Goal: Task Accomplishment & Management: Complete application form

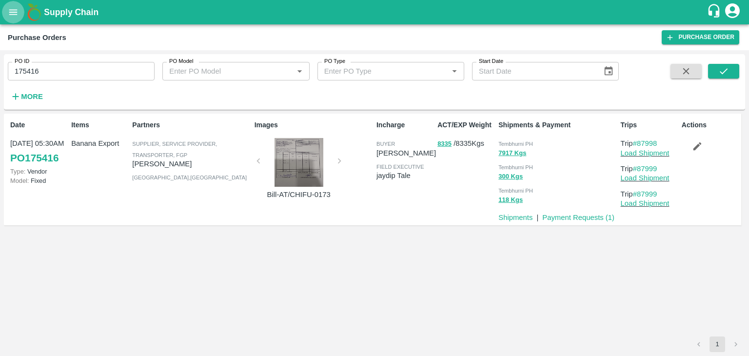
click at [10, 9] on icon "open drawer" at bounding box center [13, 12] width 11 height 11
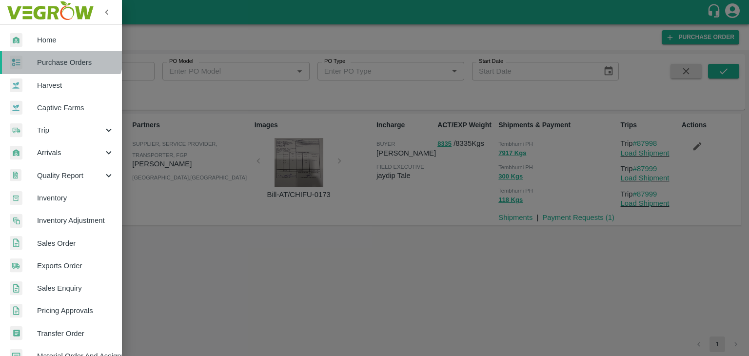
click at [60, 53] on link "Purchase Orders" at bounding box center [61, 62] width 122 height 22
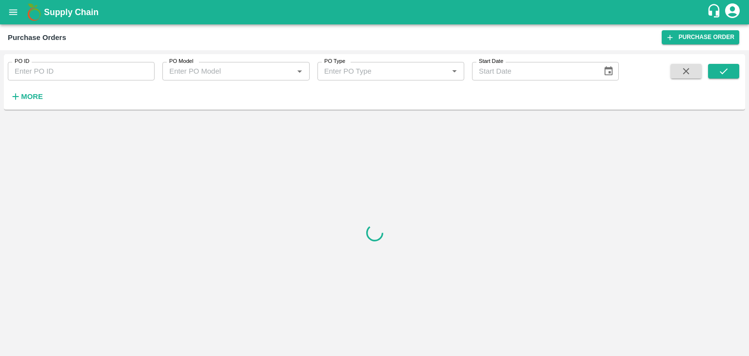
click at [40, 91] on h6 "More" at bounding box center [32, 96] width 22 height 13
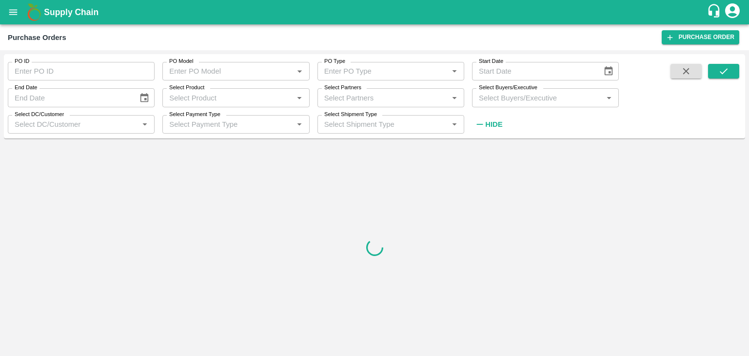
click at [244, 93] on input "Select Product" at bounding box center [227, 97] width 125 height 13
click at [357, 94] on input "Select Partners" at bounding box center [382, 97] width 125 height 13
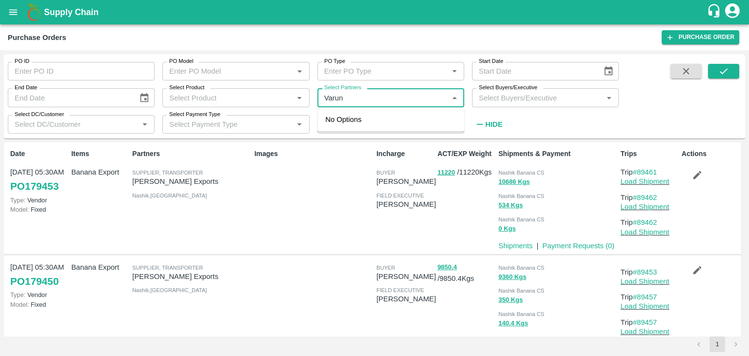
type input "Varun R"
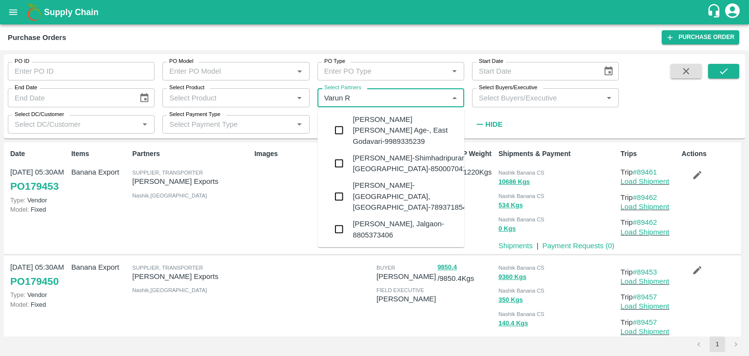
click at [390, 218] on div "VARUN RAMESHWAR AGRAWAL-Raver, Jalgaon-8805373406" at bounding box center [404, 229] width 104 height 22
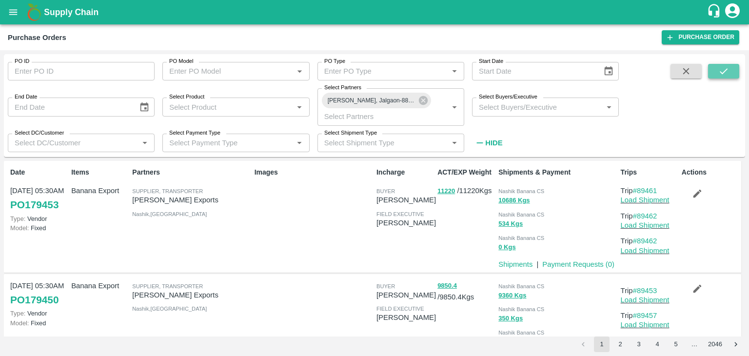
click at [716, 65] on button "submit" at bounding box center [723, 71] width 31 height 15
click at [424, 100] on icon at bounding box center [423, 100] width 11 height 11
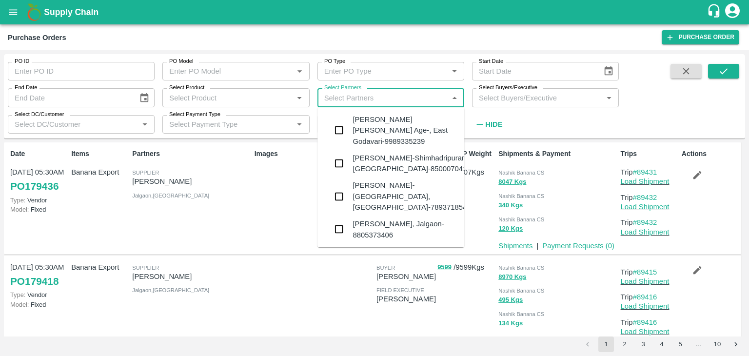
click at [390, 98] on input "Select Partners" at bounding box center [382, 97] width 125 height 13
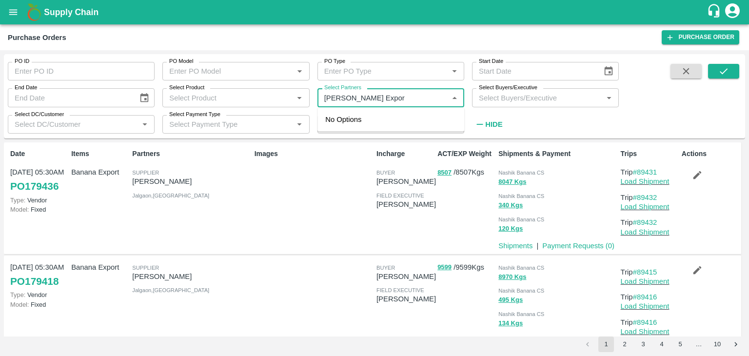
type input "Shreyansh Export"
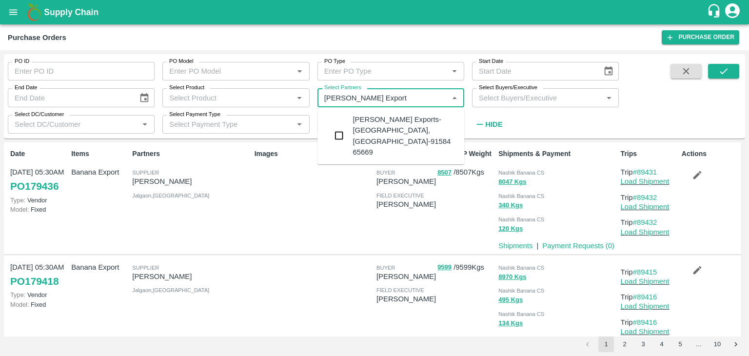
click at [419, 122] on div "Shreyansh Exports-Nashik, Nashik-91584 65669" at bounding box center [404, 135] width 104 height 43
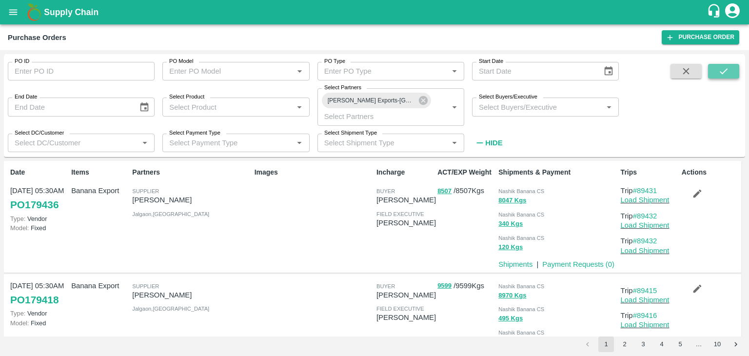
click at [718, 66] on icon "submit" at bounding box center [723, 71] width 11 height 11
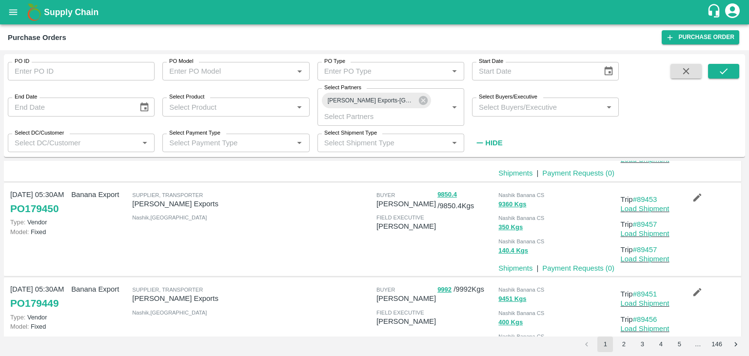
scroll to position [90, 0]
click at [645, 202] on link "#89453" at bounding box center [645, 201] width 24 height 8
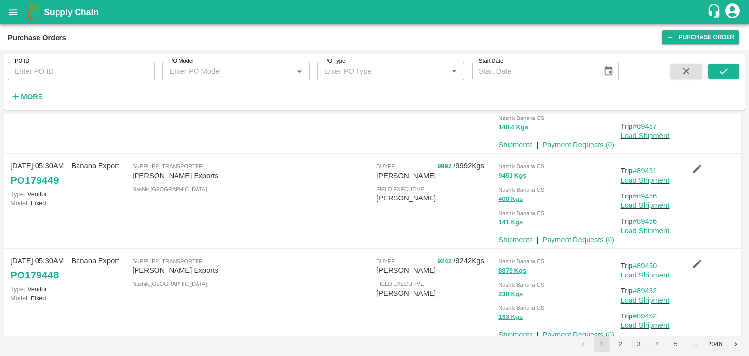
scroll to position [193, 0]
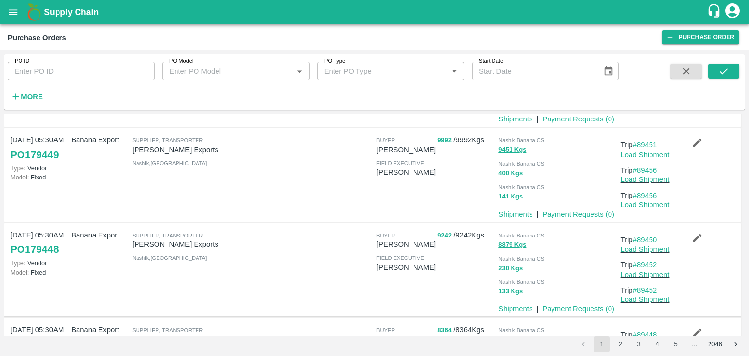
click at [655, 238] on link "#89450" at bounding box center [645, 240] width 24 height 8
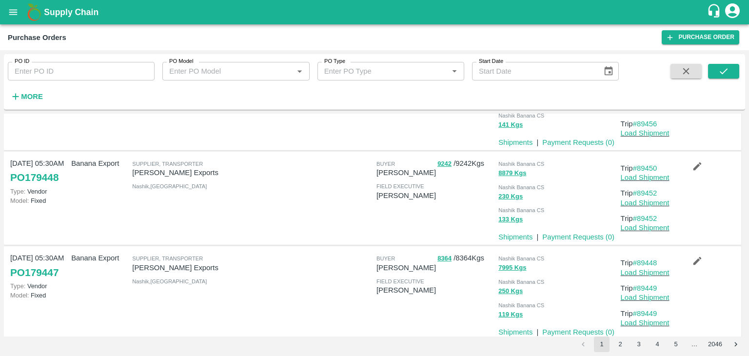
scroll to position [265, 0]
click at [647, 165] on link "#89450" at bounding box center [645, 168] width 24 height 8
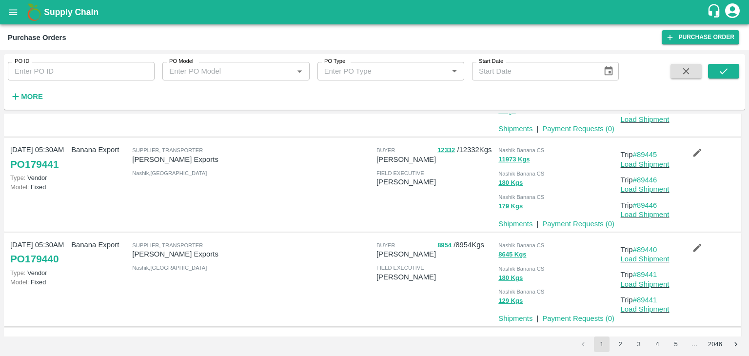
scroll to position [564, 0]
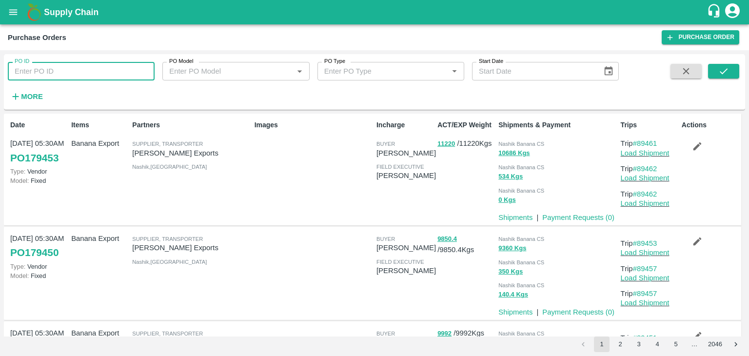
click at [81, 69] on input "PO ID" at bounding box center [81, 71] width 147 height 19
paste input "178802"
type input "178802"
click at [716, 68] on button "submit" at bounding box center [723, 71] width 31 height 15
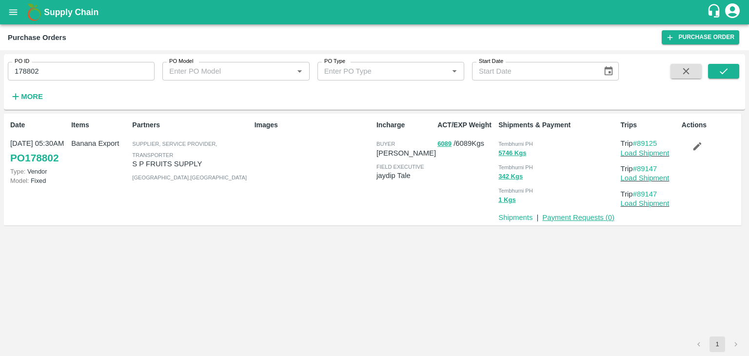
click at [558, 219] on link "Payment Requests ( 0 )" at bounding box center [578, 218] width 72 height 8
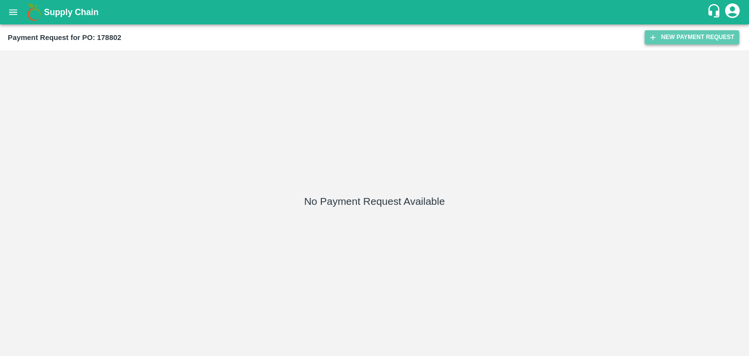
click at [657, 42] on button "New Payment Request" at bounding box center [691, 37] width 95 height 14
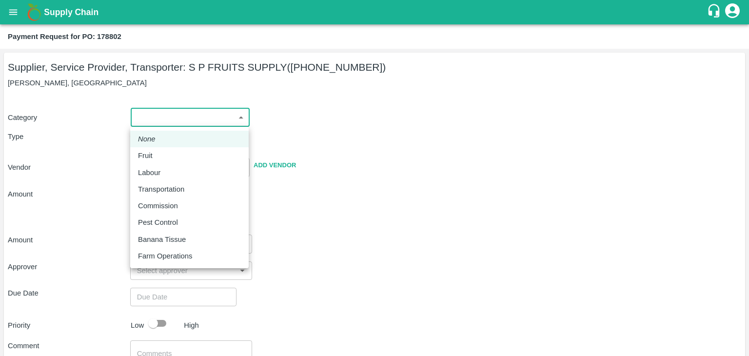
drag, startPoint x: 152, startPoint y: 115, endPoint x: 162, endPoint y: 153, distance: 39.3
click at [162, 153] on body "Supply Chain Payment Request for PO: 178802 Supplier, Service Provider, Transpo…" at bounding box center [374, 178] width 749 height 356
click at [162, 153] on div "Fruit" at bounding box center [189, 155] width 103 height 11
type input "1"
type input "S P FRUITS SUPPLY - [PHONE_NUMBER](Supplier, Service Provider, Transporter)"
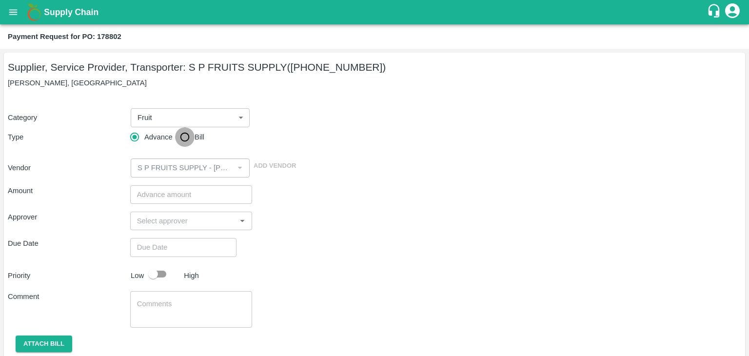
click at [178, 133] on input "Bill" at bounding box center [185, 137] width 20 height 20
radio input "true"
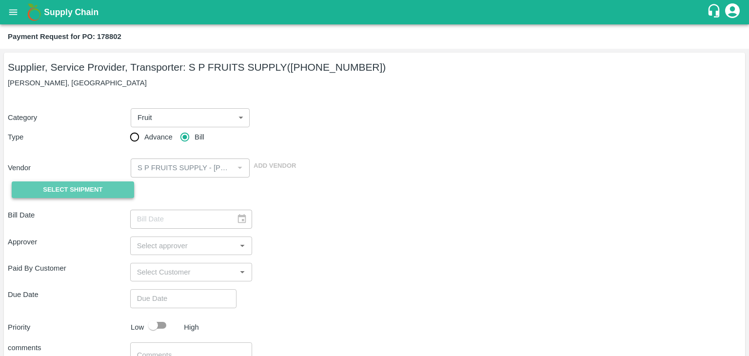
click at [58, 183] on button "Select Shipment" at bounding box center [73, 189] width 122 height 17
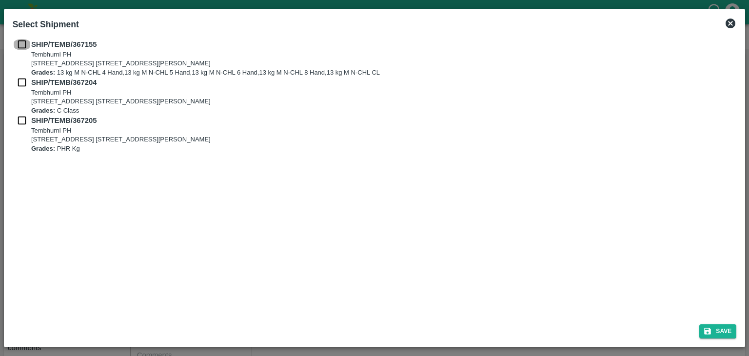
click at [24, 40] on input "checkbox" at bounding box center [22, 44] width 19 height 11
checkbox input "true"
click at [23, 80] on input "checkbox" at bounding box center [22, 82] width 19 height 11
checkbox input "true"
click at [21, 117] on input "checkbox" at bounding box center [22, 120] width 19 height 11
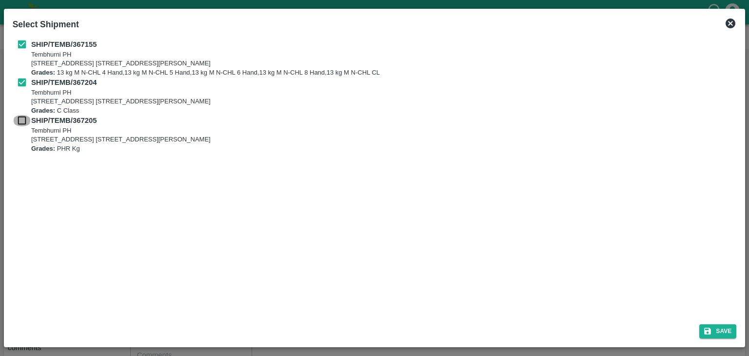
checkbox input "true"
click at [731, 328] on button "Save" at bounding box center [717, 331] width 37 height 14
type input "30/09/2025"
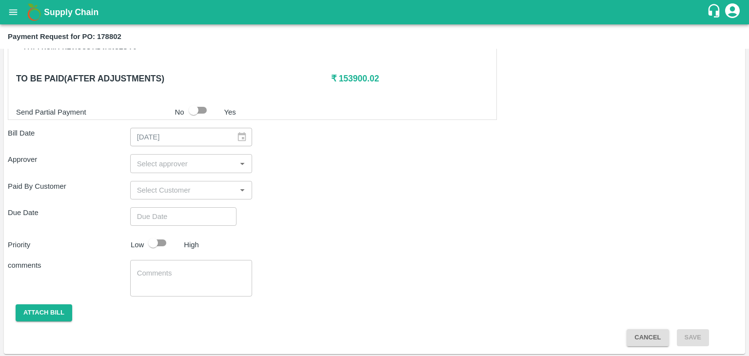
scroll to position [478, 0]
click at [163, 162] on input "input" at bounding box center [183, 163] width 100 height 13
type input "Ajit"
click at [181, 176] on div "[PERSON_NAME]" at bounding box center [191, 187] width 122 height 25
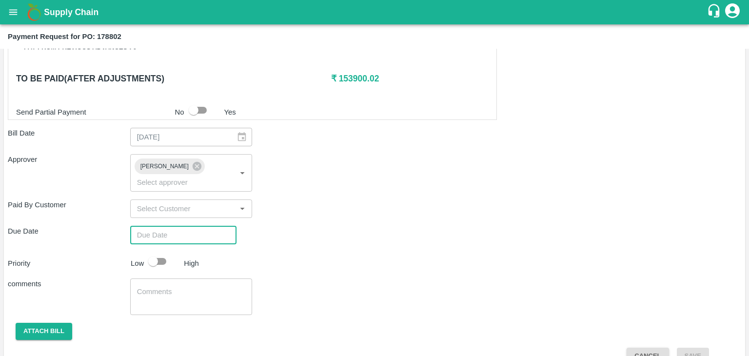
type input "DD/MM/YYYY hh:mm aa"
click at [205, 226] on input "DD/MM/YYYY hh:mm aa" at bounding box center [179, 235] width 99 height 19
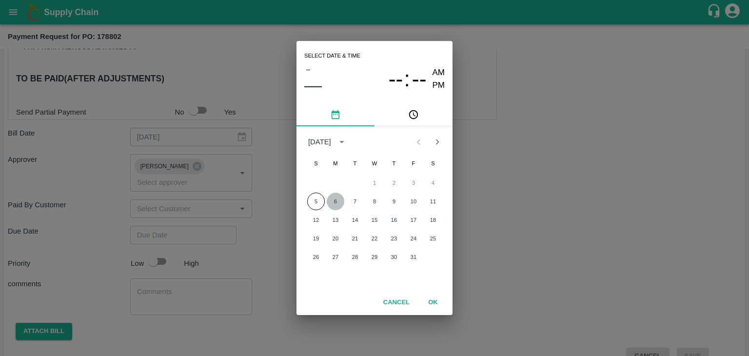
click at [333, 200] on button "6" at bounding box center [336, 202] width 18 height 18
type input "06/10/2025 12:00 AM"
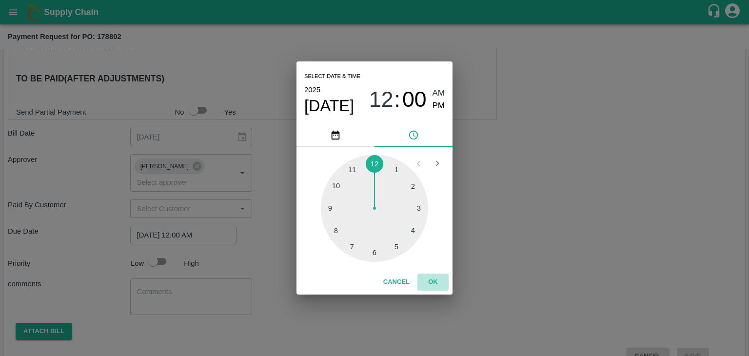
click at [429, 282] on button "OK" at bounding box center [432, 281] width 31 height 17
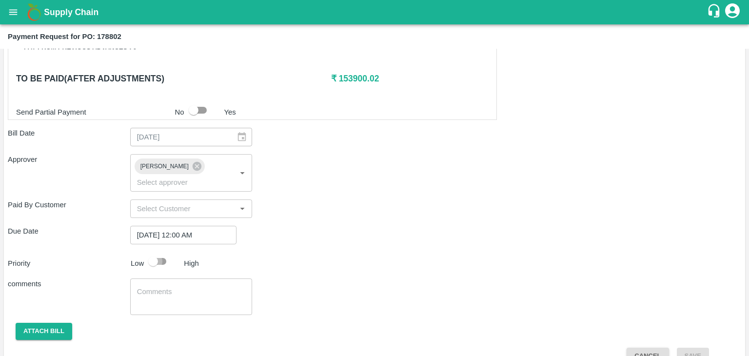
click at [170, 252] on input "checkbox" at bounding box center [153, 261] width 56 height 19
checkbox input "true"
click at [218, 287] on textarea at bounding box center [191, 297] width 109 height 20
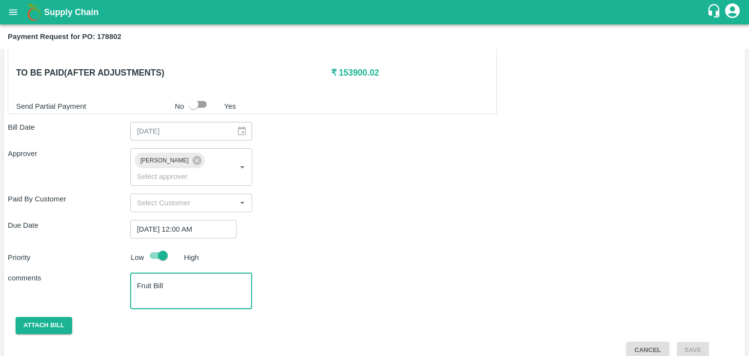
type textarea "Fruit Bill"
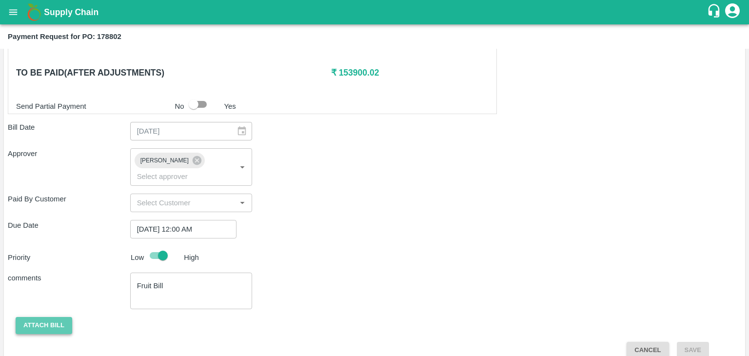
click at [47, 317] on button "Attach bill" at bounding box center [44, 325] width 57 height 17
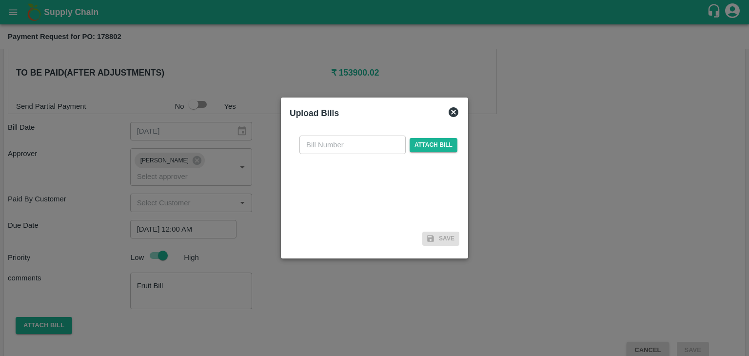
click at [373, 145] on input "text" at bounding box center [352, 145] width 106 height 19
type input "542"
click at [424, 143] on span "Attach bill" at bounding box center [434, 145] width 48 height 14
click at [0, 0] on input "Attach bill" at bounding box center [0, 0] width 0 height 0
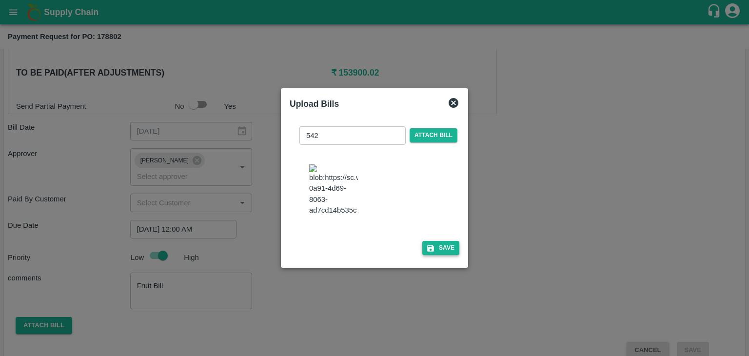
click at [451, 254] on button "Save" at bounding box center [440, 248] width 37 height 14
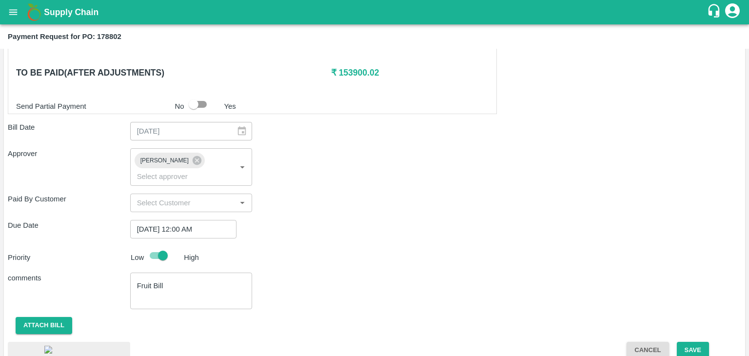
scroll to position [551, 0]
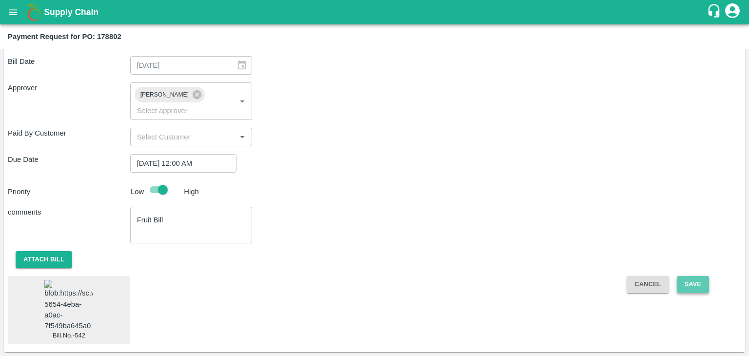
click at [681, 276] on button "Save" at bounding box center [693, 284] width 32 height 17
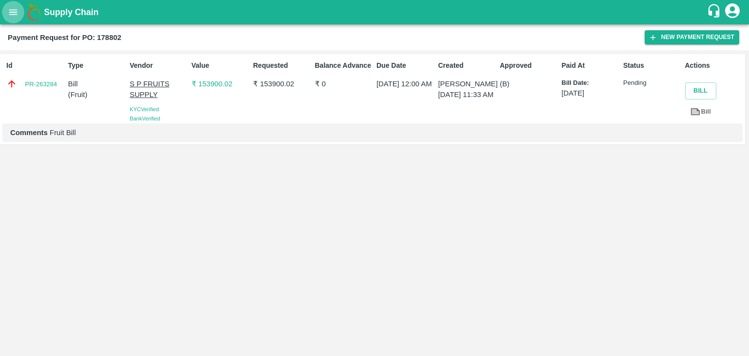
click at [6, 17] on button "open drawer" at bounding box center [13, 12] width 22 height 22
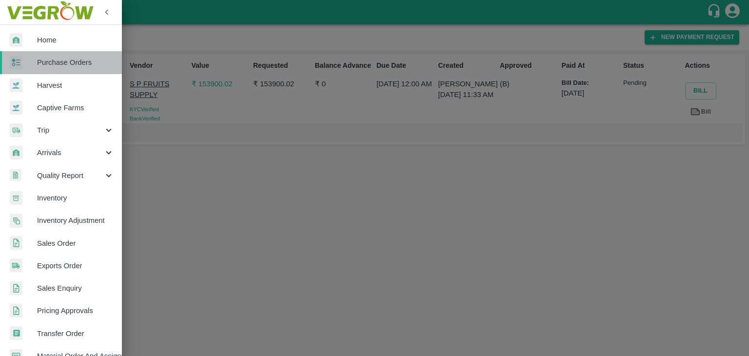
click at [68, 55] on link "Purchase Orders" at bounding box center [61, 62] width 122 height 22
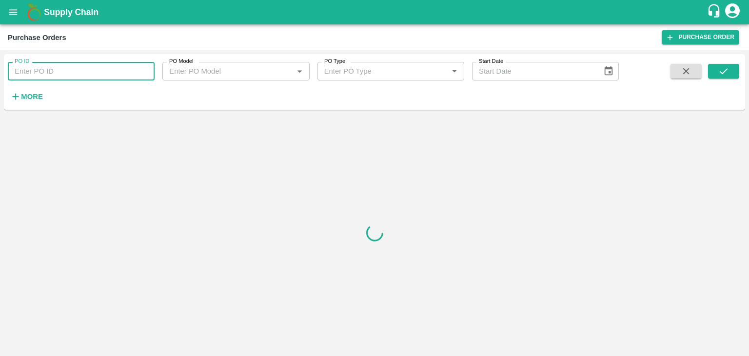
click at [140, 66] on input "PO ID" at bounding box center [81, 71] width 147 height 19
paste input "178709"
type input "178709"
click at [716, 72] on button "submit" at bounding box center [723, 71] width 31 height 15
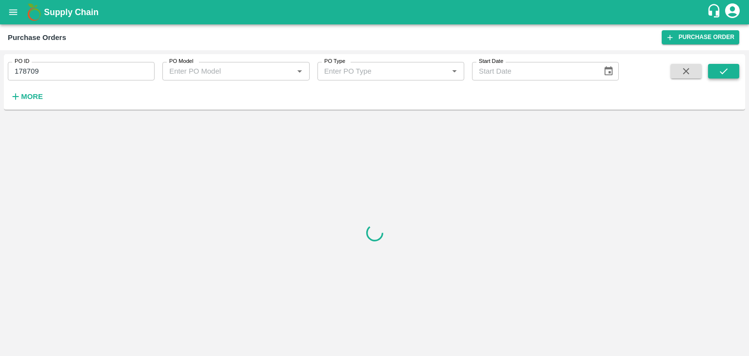
click at [716, 72] on button "submit" at bounding box center [723, 71] width 31 height 15
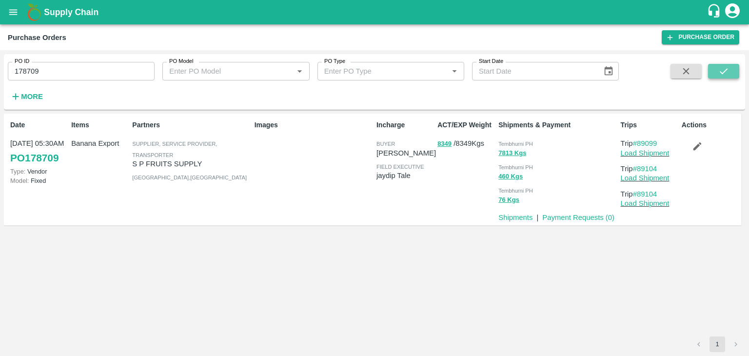
click at [716, 72] on button "submit" at bounding box center [723, 71] width 31 height 15
click at [587, 217] on link "Payment Requests ( 0 )" at bounding box center [578, 218] width 72 height 8
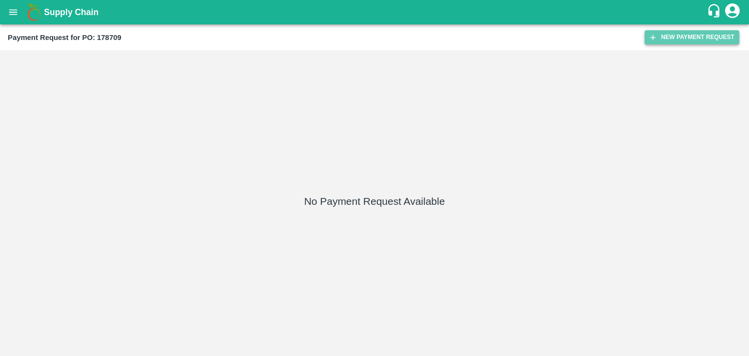
click at [659, 33] on button "New Payment Request" at bounding box center [691, 37] width 95 height 14
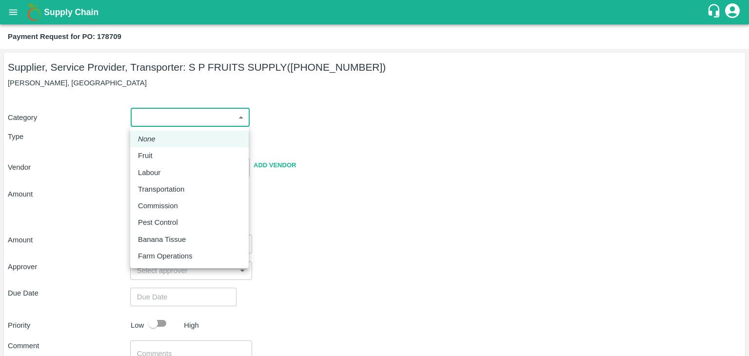
click at [156, 115] on body "Supply Chain Payment Request for PO: 178709 Supplier, Service Provider, Transpo…" at bounding box center [374, 178] width 749 height 356
click at [168, 154] on div "Fruit" at bounding box center [189, 155] width 103 height 11
type input "1"
type input "S P FRUITS SUPPLY - [PHONE_NUMBER](Supplier, Service Provider, Transporter)"
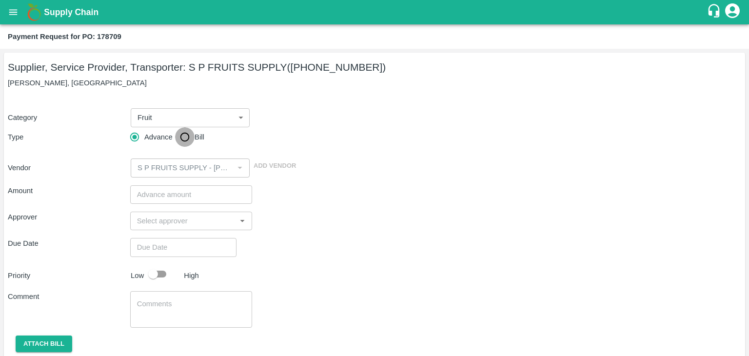
click at [178, 141] on input "Bill" at bounding box center [185, 137] width 20 height 20
radio input "true"
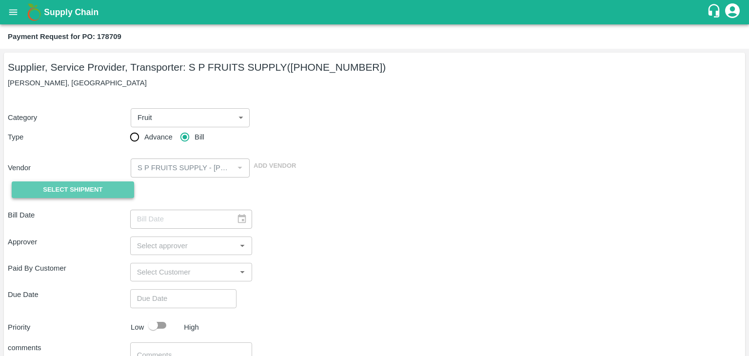
click at [80, 193] on span "Select Shipment" at bounding box center [72, 189] width 59 height 11
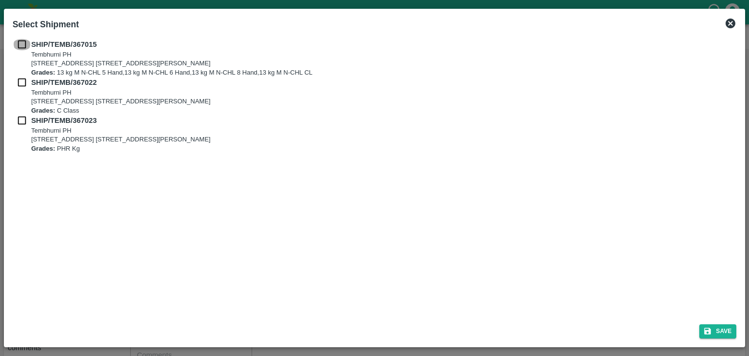
click at [19, 42] on input "checkbox" at bounding box center [22, 44] width 19 height 11
checkbox input "true"
drag, startPoint x: 20, startPoint y: 76, endPoint x: 21, endPoint y: 82, distance: 6.4
click at [21, 82] on div "SHIP/TEMB/367015 Tembhurni PH Tembhurni PH 205, PLOT NO. E-5, YASHSHREE INDUSTR…" at bounding box center [375, 96] width 724 height 114
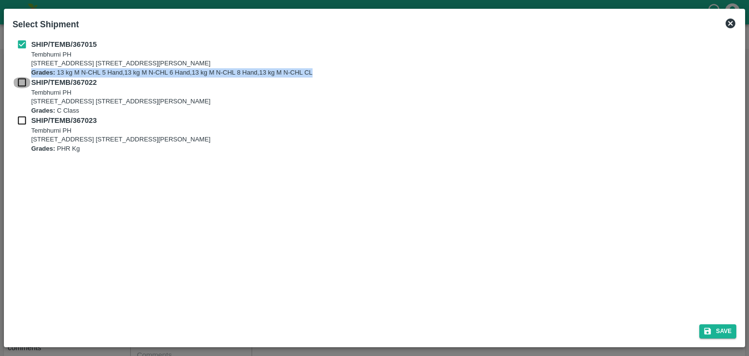
click at [21, 82] on input "checkbox" at bounding box center [22, 82] width 19 height 11
checkbox input "true"
click at [20, 121] on input "checkbox" at bounding box center [22, 120] width 19 height 11
checkbox input "true"
click at [729, 332] on button "Save" at bounding box center [717, 331] width 37 height 14
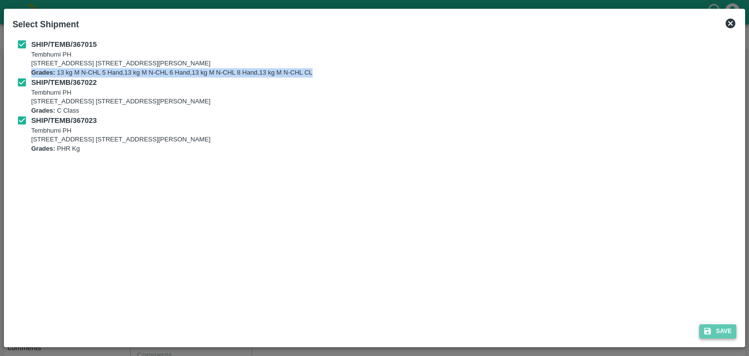
type input "29/09/2025"
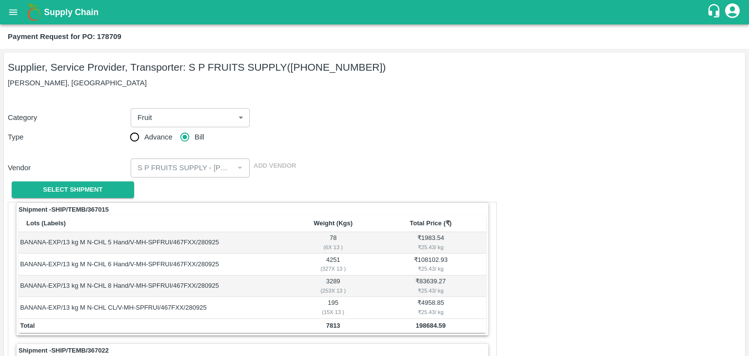
scroll to position [456, 0]
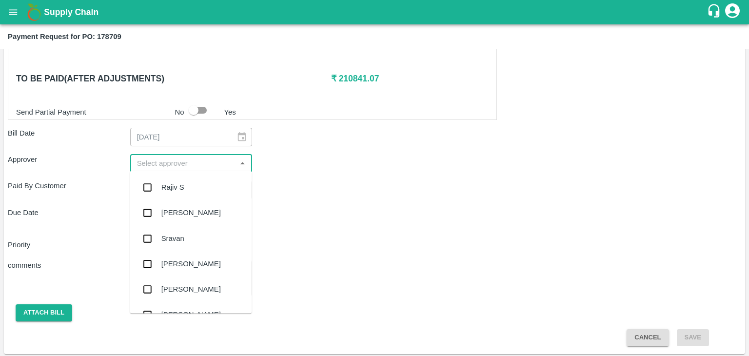
click at [201, 160] on input "input" at bounding box center [183, 163] width 100 height 13
type input "Ajit"
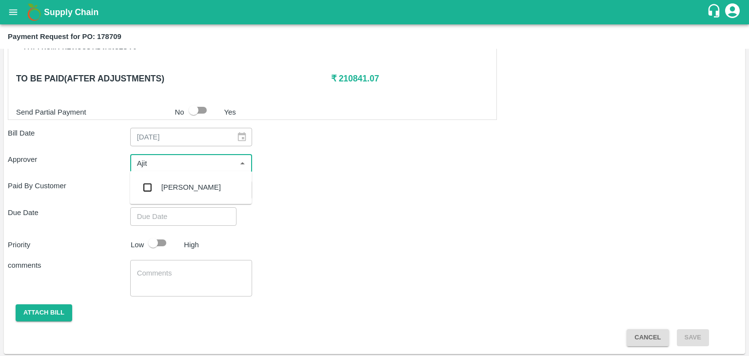
click at [192, 186] on div "[PERSON_NAME]" at bounding box center [191, 187] width 122 height 25
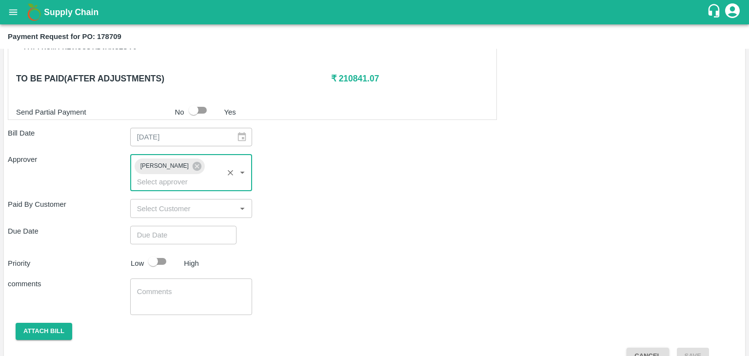
type input "DD/MM/YYYY hh:mm aa"
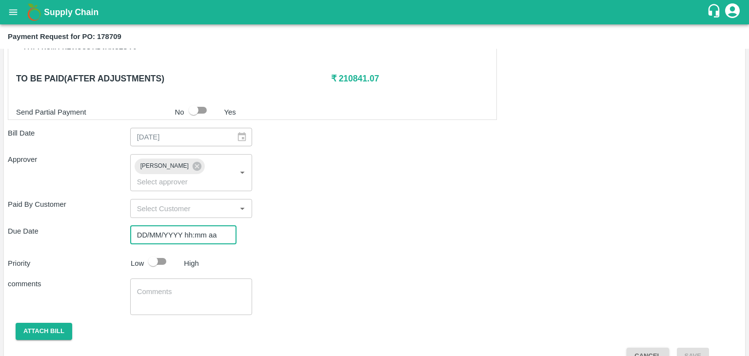
click at [203, 226] on input "DD/MM/YYYY hh:mm aa" at bounding box center [179, 235] width 99 height 19
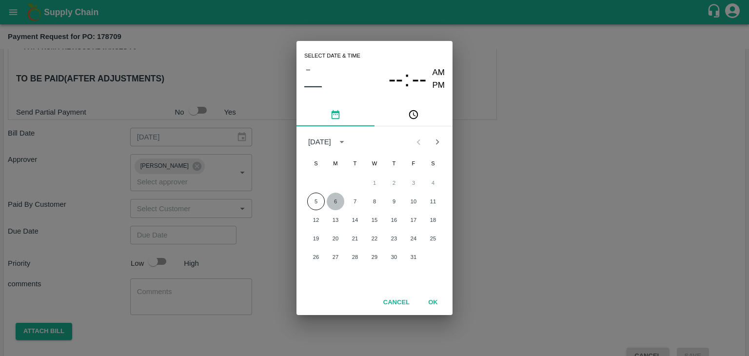
click at [339, 197] on button "6" at bounding box center [336, 202] width 18 height 18
type input "[DATE] 12:00 AM"
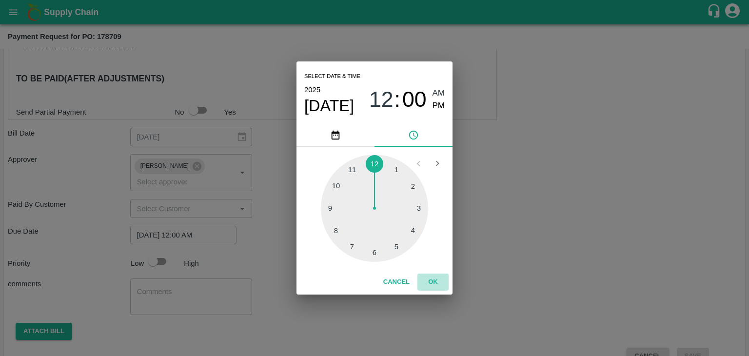
click at [432, 284] on button "OK" at bounding box center [432, 281] width 31 height 17
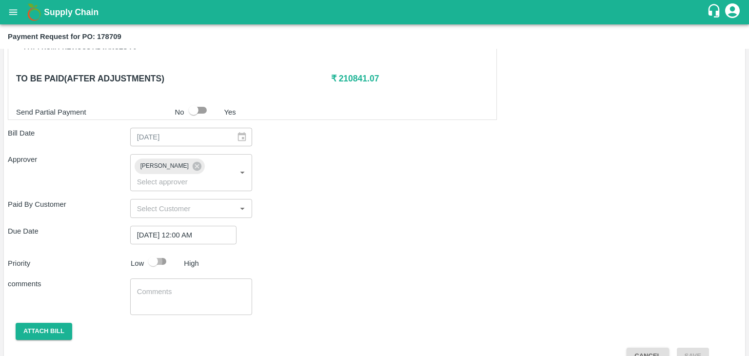
click at [166, 252] on input "checkbox" at bounding box center [153, 261] width 56 height 19
checkbox input "true"
click at [183, 287] on textarea at bounding box center [191, 297] width 109 height 20
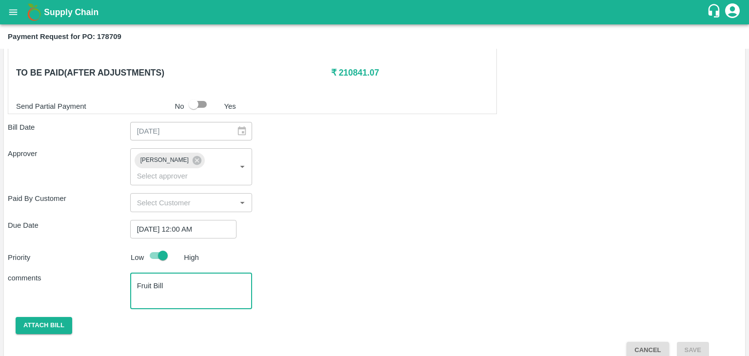
type textarea "Fruit Bill"
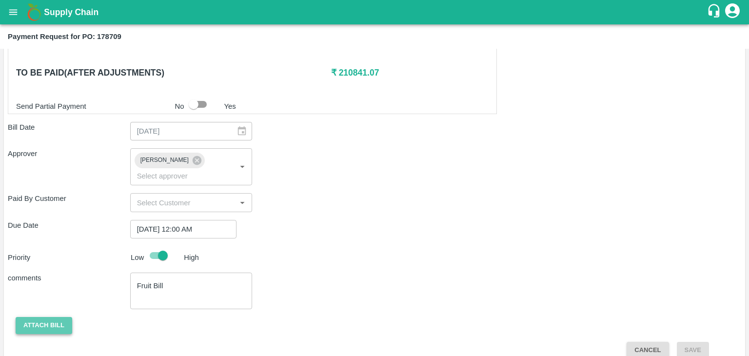
click at [42, 317] on button "Attach bill" at bounding box center [44, 325] width 57 height 17
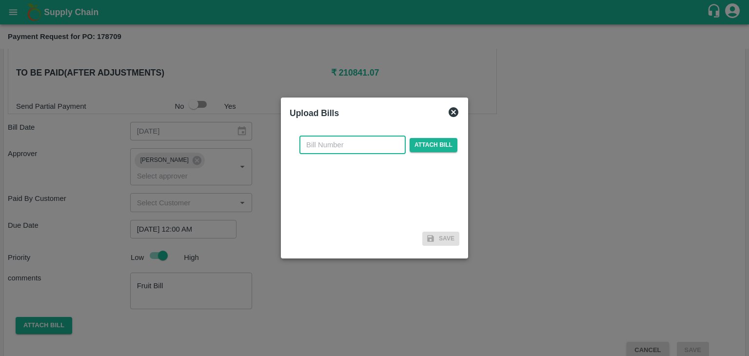
click at [343, 149] on input "text" at bounding box center [352, 145] width 106 height 19
type input "540"
click at [425, 144] on span "Attach bill" at bounding box center [434, 145] width 48 height 14
click at [0, 0] on input "Attach bill" at bounding box center [0, 0] width 0 height 0
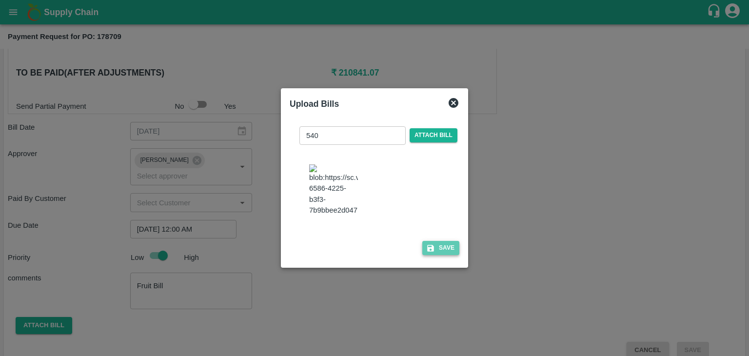
click at [450, 255] on button "Save" at bounding box center [440, 248] width 37 height 14
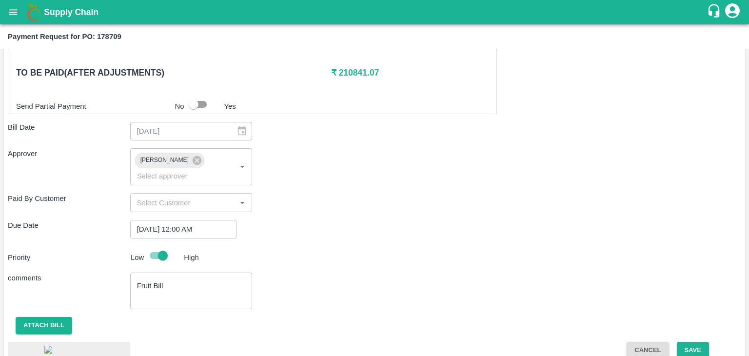
scroll to position [530, 0]
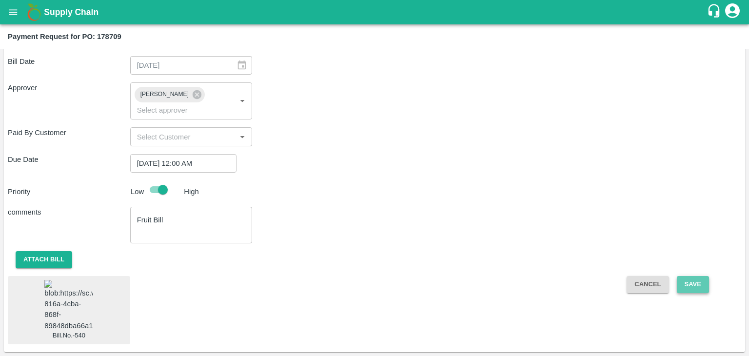
click at [700, 276] on button "Save" at bounding box center [693, 284] width 32 height 17
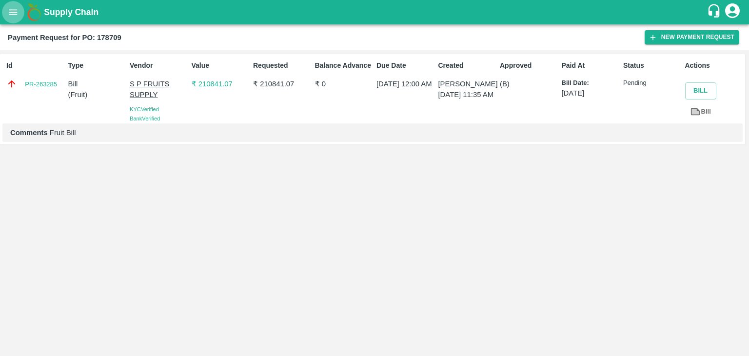
click at [6, 14] on button "open drawer" at bounding box center [13, 12] width 22 height 22
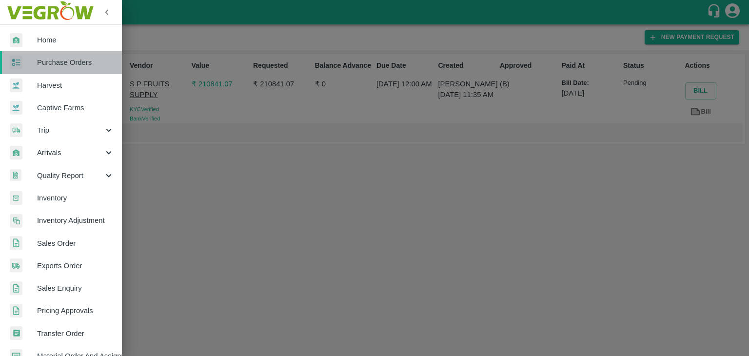
click at [66, 67] on span "Purchase Orders" at bounding box center [75, 62] width 77 height 11
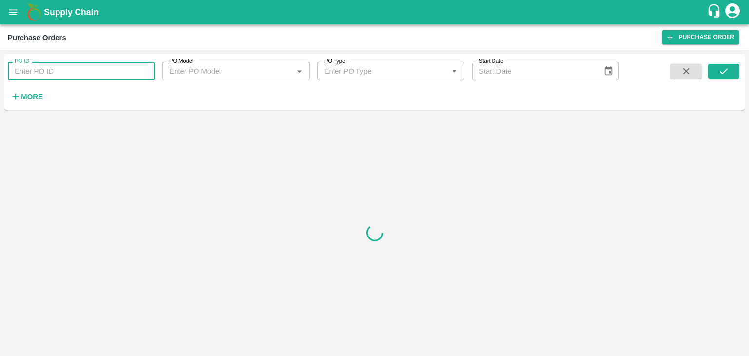
click at [142, 65] on input "PO ID" at bounding box center [81, 71] width 147 height 19
paste input "179059"
type input "179059"
click at [729, 66] on button "submit" at bounding box center [723, 71] width 31 height 15
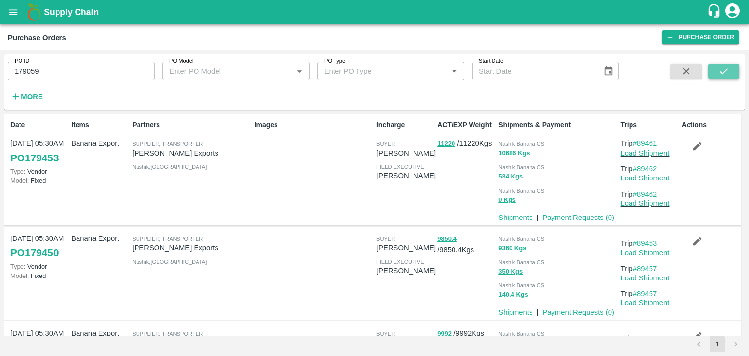
click at [729, 66] on button "submit" at bounding box center [723, 71] width 31 height 15
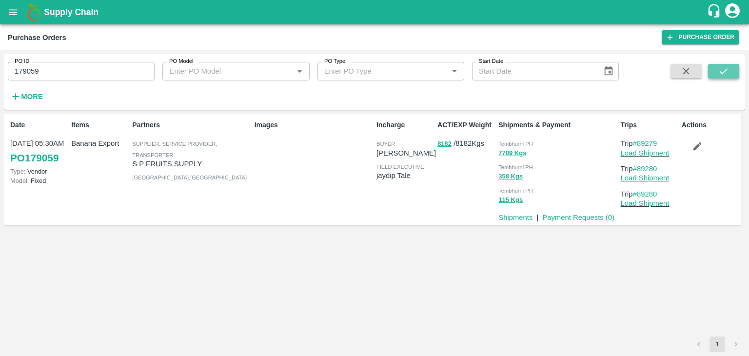
click at [729, 66] on button "submit" at bounding box center [723, 71] width 31 height 15
click at [600, 218] on link "Payment Requests ( 0 )" at bounding box center [578, 218] width 72 height 8
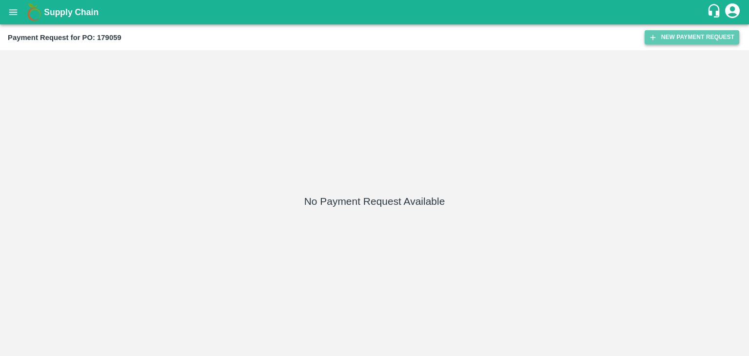
click at [683, 33] on button "New Payment Request" at bounding box center [691, 37] width 95 height 14
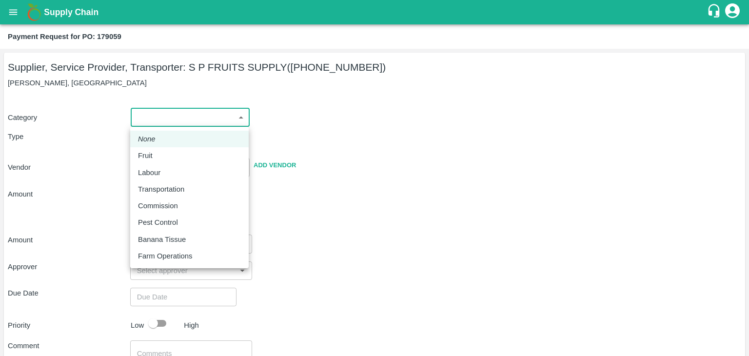
click at [154, 114] on body "Supply Chain Payment Request for PO: 179059 Supplier, Service Provider, Transpo…" at bounding box center [374, 178] width 749 height 356
click at [163, 150] on div "Fruit" at bounding box center [189, 155] width 103 height 11
type input "1"
type input "S P FRUITS SUPPLY - [PHONE_NUMBER](Supplier, Service Provider, Transporter)"
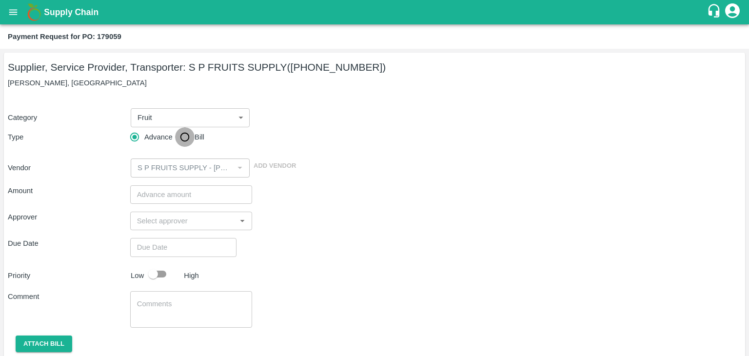
click at [180, 138] on input "Bill" at bounding box center [185, 137] width 20 height 20
radio input "true"
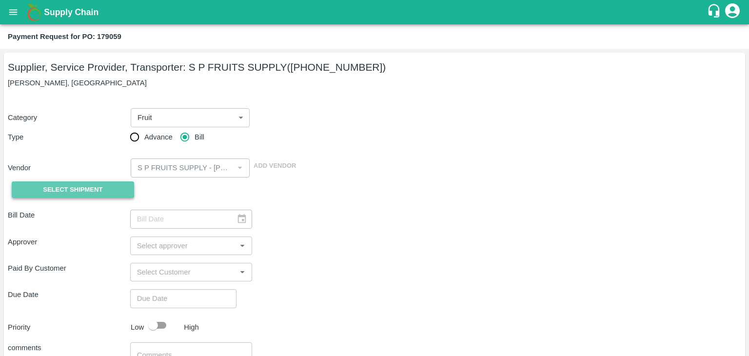
click at [84, 188] on span "Select Shipment" at bounding box center [72, 189] width 59 height 11
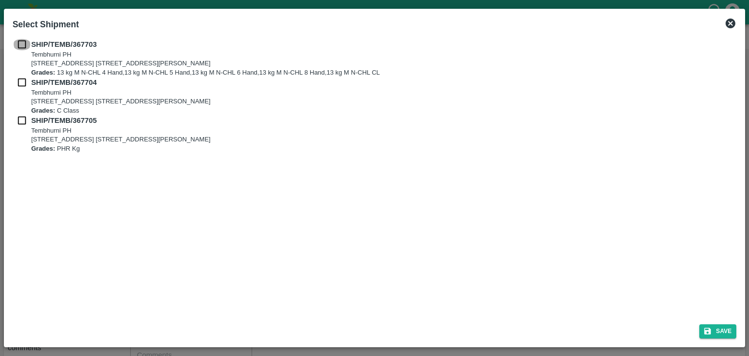
click at [21, 43] on input "checkbox" at bounding box center [22, 44] width 19 height 11
checkbox input "true"
click at [18, 77] on input "checkbox" at bounding box center [22, 82] width 19 height 11
checkbox input "true"
click at [20, 117] on input "checkbox" at bounding box center [22, 120] width 19 height 11
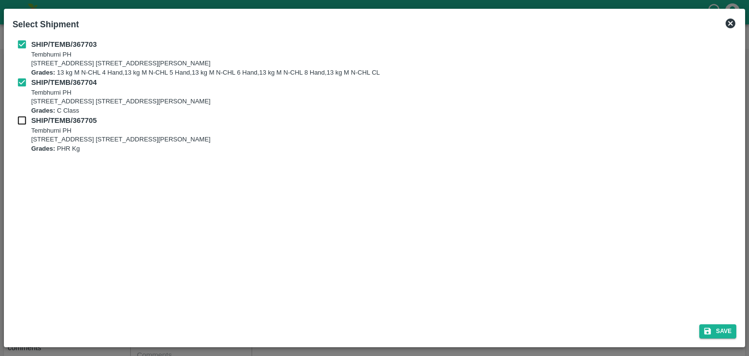
checkbox input "true"
click at [725, 330] on button "Save" at bounding box center [717, 331] width 37 height 14
type input "01/10/2025"
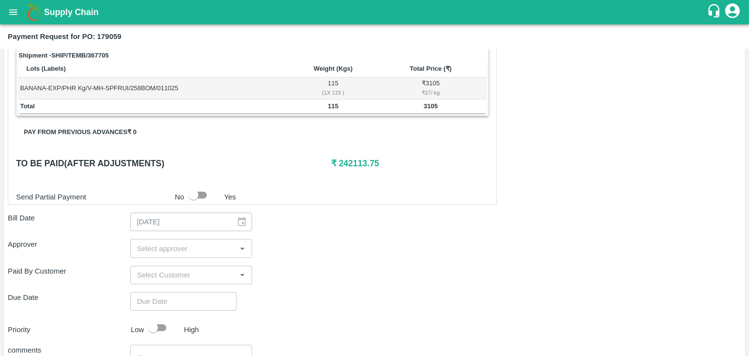
scroll to position [478, 0]
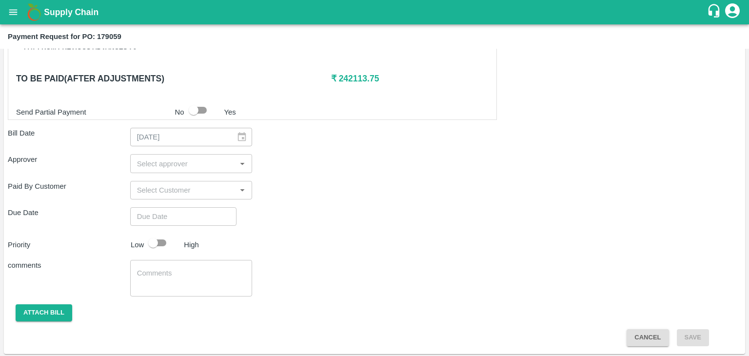
click at [230, 158] on input "input" at bounding box center [183, 163] width 100 height 13
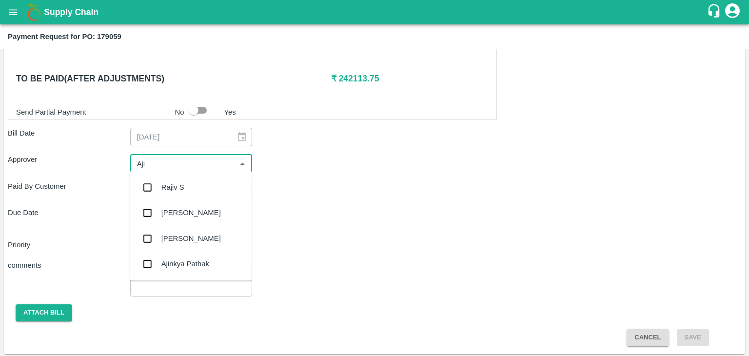
type input "Ajit"
click at [199, 188] on div "[PERSON_NAME]" at bounding box center [191, 187] width 122 height 25
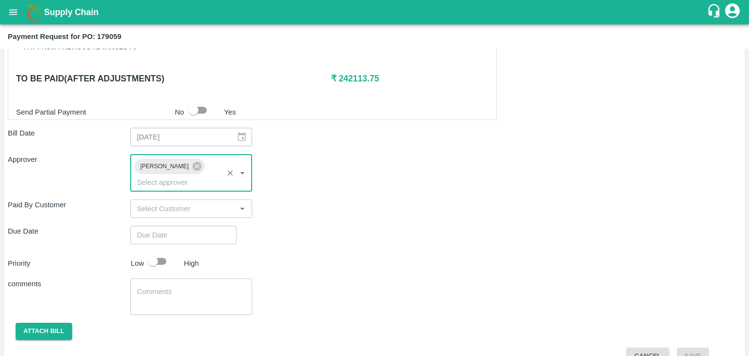
type input "DD/MM/YYYY hh:mm aa"
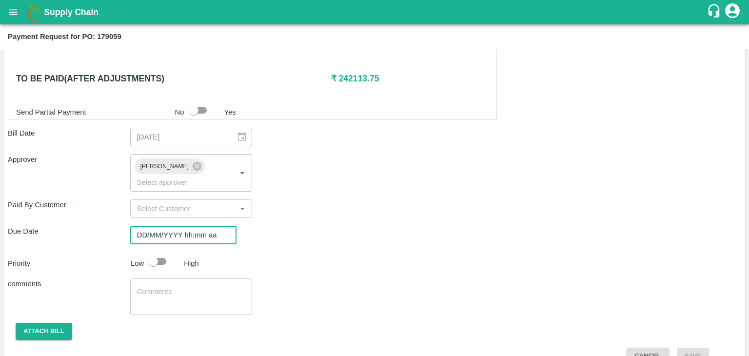
click at [199, 226] on input "DD/MM/YYYY hh:mm aa" at bounding box center [179, 235] width 99 height 19
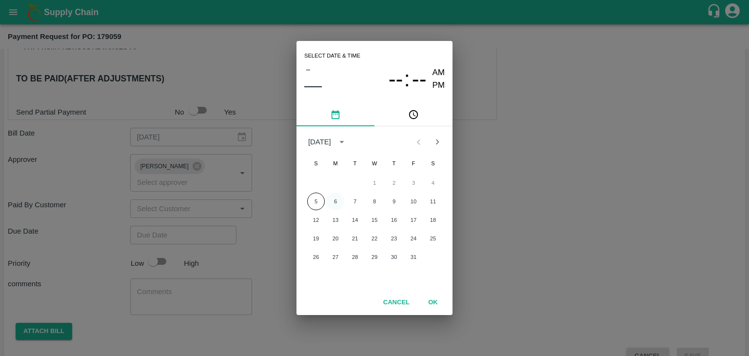
click at [329, 198] on button "6" at bounding box center [336, 202] width 18 height 18
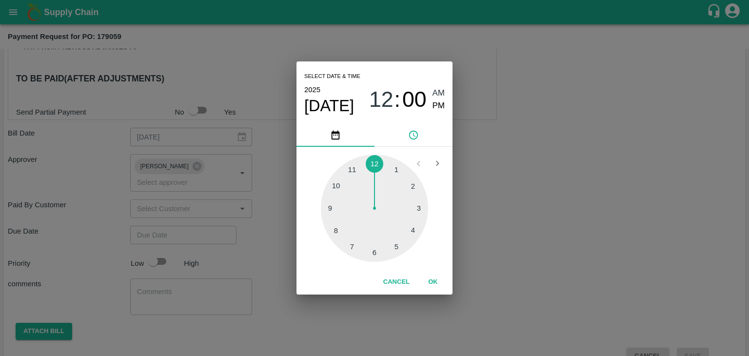
type input "[DATE] 12:00 AM"
click at [434, 281] on button "OK" at bounding box center [432, 281] width 31 height 17
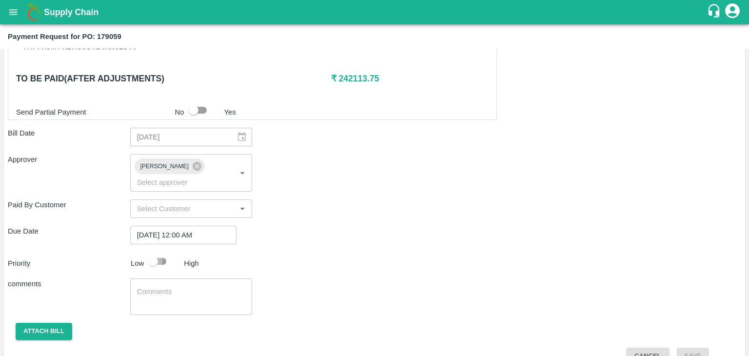
click at [155, 252] on input "checkbox" at bounding box center [153, 261] width 56 height 19
checkbox input "true"
click at [189, 287] on textarea at bounding box center [191, 297] width 109 height 20
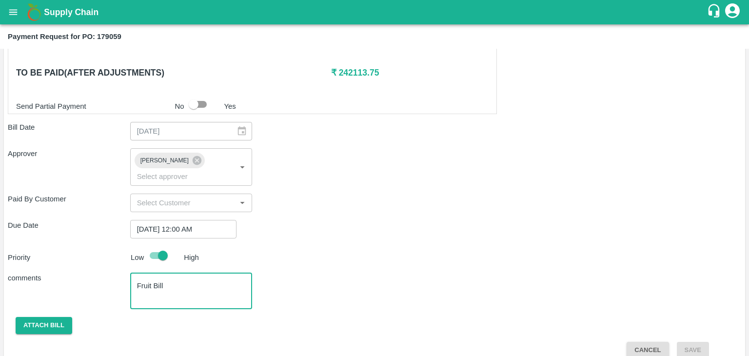
type textarea "Fruit Bill"
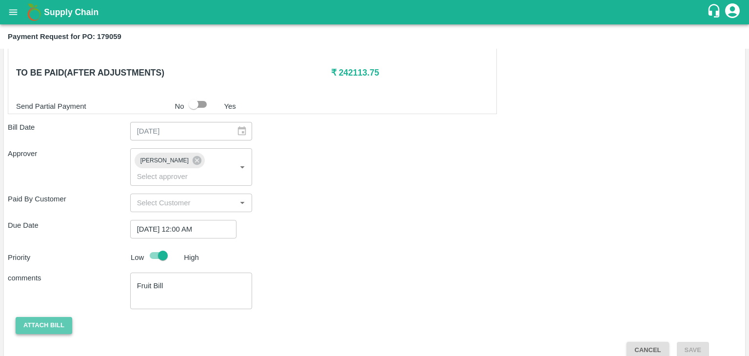
click at [28, 317] on button "Attach bill" at bounding box center [44, 325] width 57 height 17
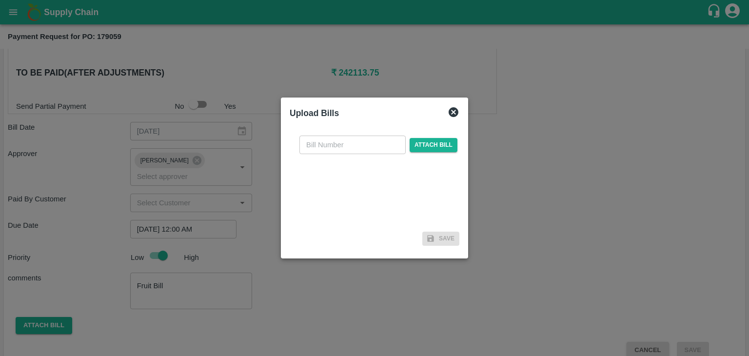
click at [368, 140] on input "text" at bounding box center [352, 145] width 106 height 19
type input "544"
click at [452, 139] on span "Attach bill" at bounding box center [434, 145] width 48 height 14
click at [0, 0] on input "Attach bill" at bounding box center [0, 0] width 0 height 0
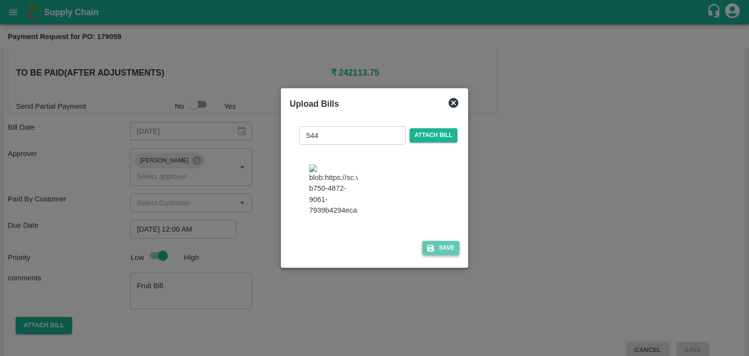
click at [454, 255] on button "Save" at bounding box center [440, 248] width 37 height 14
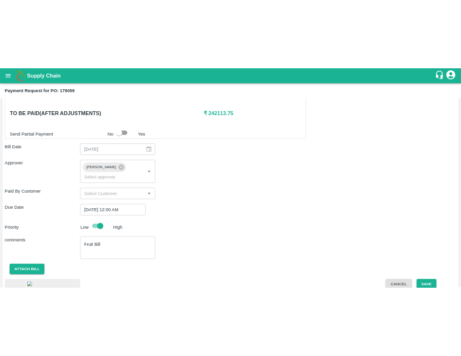
scroll to position [552, 0]
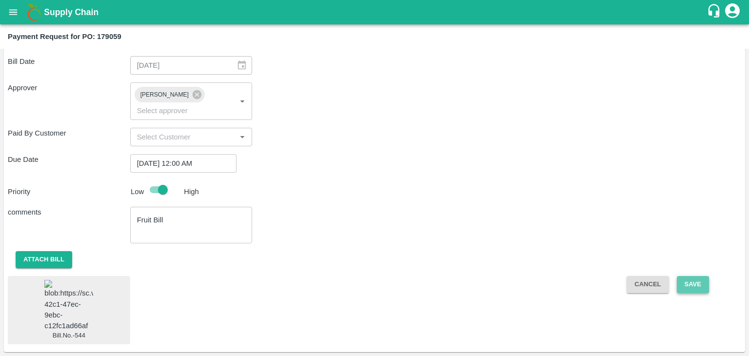
click at [697, 276] on button "Save" at bounding box center [693, 284] width 32 height 17
checkbox input "false"
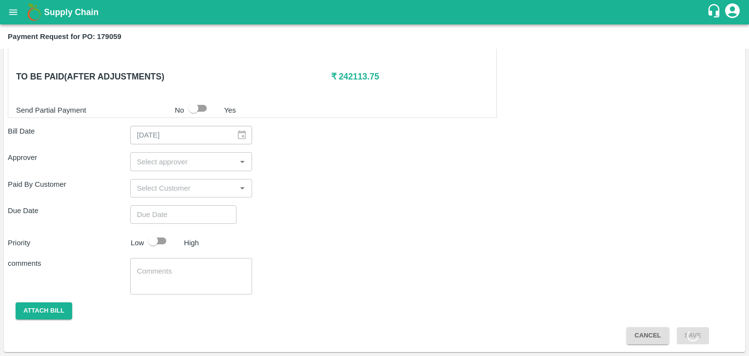
scroll to position [478, 0]
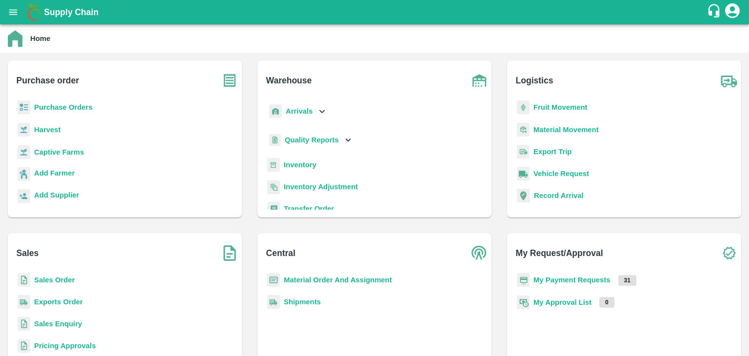
click at [559, 279] on b "My Payment Requests" at bounding box center [571, 280] width 77 height 8
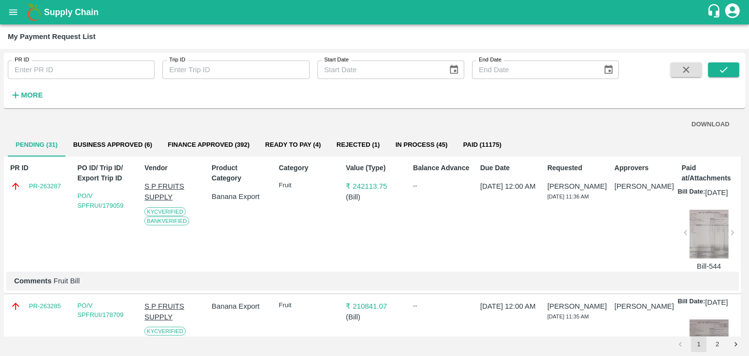
click at [731, 61] on div "PR ID PR ID Trip ID Trip ID Start Date Start Date End Date End Date More" at bounding box center [374, 81] width 741 height 48
click at [731, 67] on button "submit" at bounding box center [723, 69] width 31 height 15
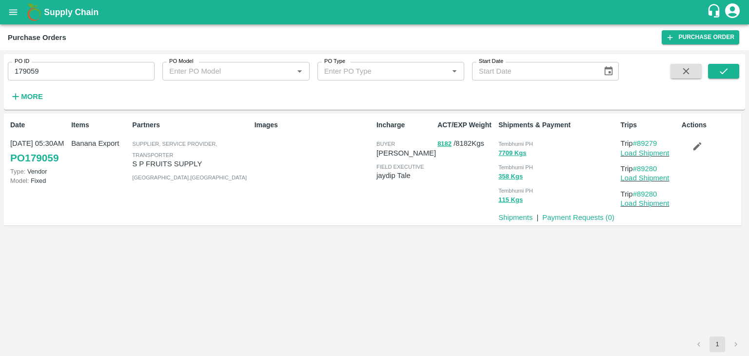
click at [722, 63] on div "PO ID 179059 PO ID PO Model PO Model   * PO Type PO Type   * Start Date Start D…" at bounding box center [374, 82] width 741 height 48
click at [726, 65] on button "submit" at bounding box center [723, 71] width 31 height 15
click at [76, 75] on input "179059" at bounding box center [81, 71] width 147 height 19
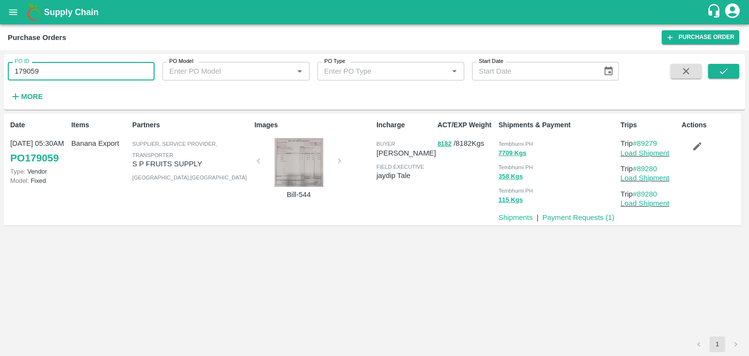
click at [76, 75] on input "179059" at bounding box center [81, 71] width 147 height 19
paste input "text"
type input "176999"
click at [735, 72] on button "submit" at bounding box center [723, 71] width 31 height 15
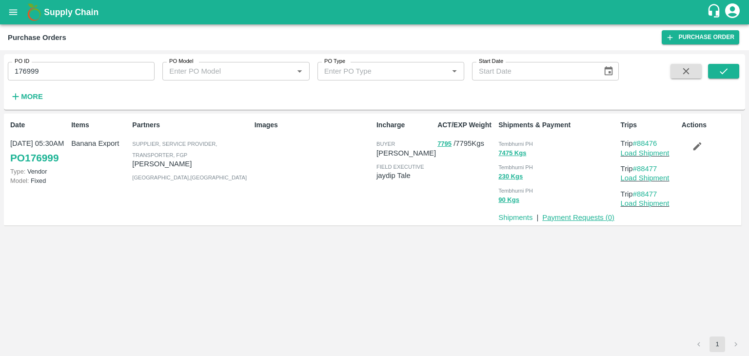
click at [594, 215] on link "Payment Requests ( 0 )" at bounding box center [578, 218] width 72 height 8
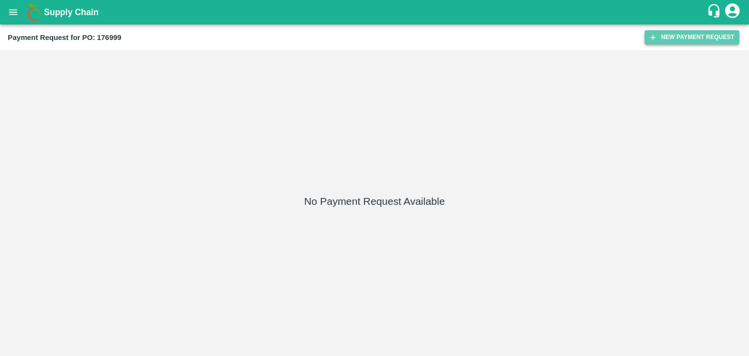
click at [659, 35] on button "New Payment Request" at bounding box center [691, 37] width 95 height 14
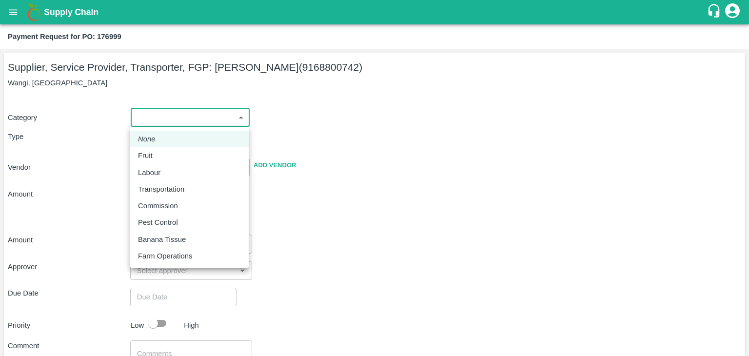
click at [154, 124] on body "Supply Chain Payment Request for PO: 176999 Supplier, Service Provider, Transpo…" at bounding box center [374, 178] width 749 height 356
click at [158, 153] on div "Fruit" at bounding box center [189, 155] width 103 height 11
type input "1"
type input "Ajinkya Haridas Takik - 9168800742(Supplier, Service Provider, Transporter, FGP)"
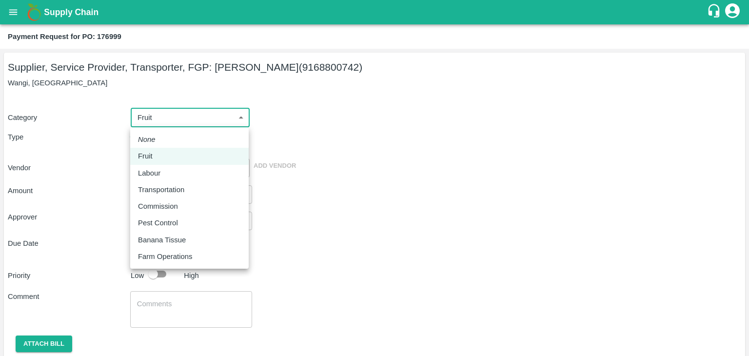
click at [189, 126] on body "Supply Chain Payment Request for PO: 176999 Supplier, Service Provider, Transpo…" at bounding box center [374, 178] width 749 height 356
click at [168, 153] on div "Fruit" at bounding box center [189, 156] width 103 height 11
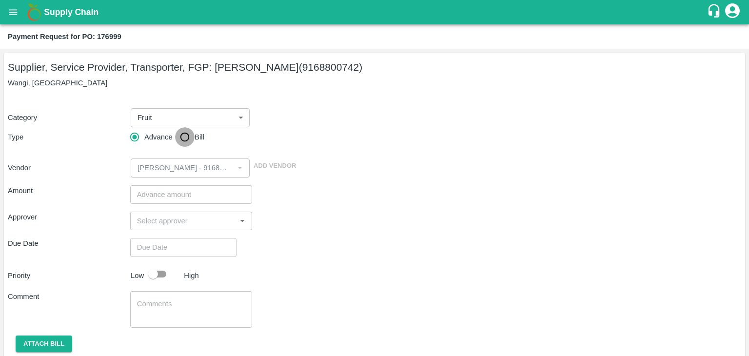
click at [177, 145] on input "Bill" at bounding box center [185, 137] width 20 height 20
radio input "true"
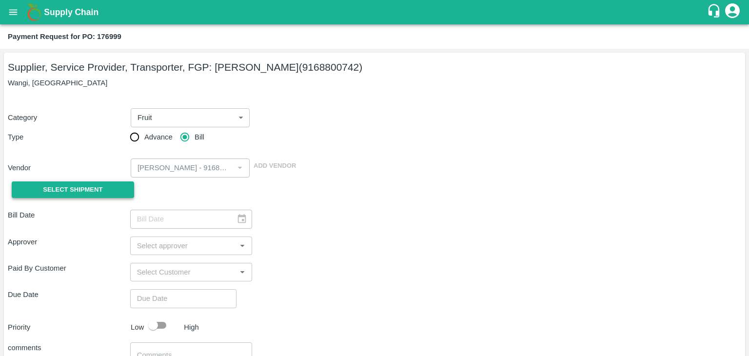
click at [61, 186] on span "Select Shipment" at bounding box center [72, 189] width 59 height 11
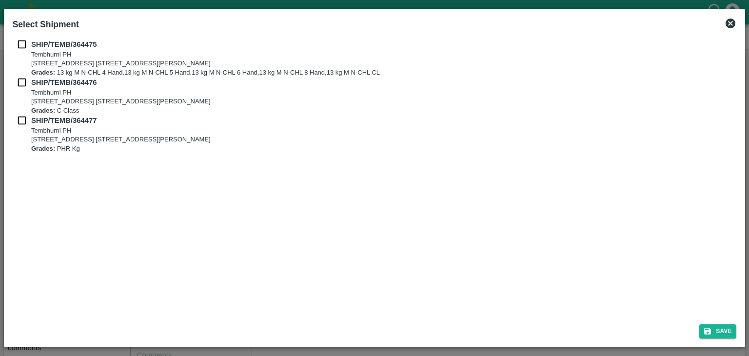
click at [19, 50] on div "SHIP/TEMB/364475 Tembhurni PH Tembhurni PH 205, PLOT NO. E-5, YASHSHREE INDUSTR…" at bounding box center [375, 58] width 724 height 38
click at [20, 47] on input "checkbox" at bounding box center [22, 44] width 19 height 11
checkbox input "true"
click at [21, 88] on div "SHIP/TEMB/364476 Tembhurni PH Tembhurni PH 205, PLOT NO. E-5, YASHSHREE INDUSTR…" at bounding box center [375, 96] width 724 height 38
click at [21, 85] on input "checkbox" at bounding box center [22, 82] width 19 height 11
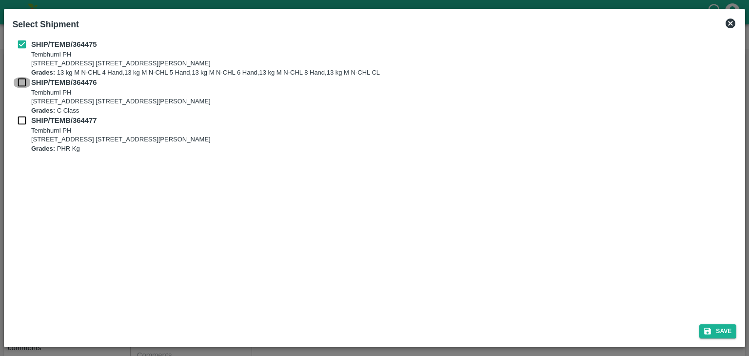
checkbox input "true"
click at [23, 123] on input "checkbox" at bounding box center [22, 120] width 19 height 11
checkbox input "true"
click at [727, 334] on button "Save" at bounding box center [717, 331] width 37 height 14
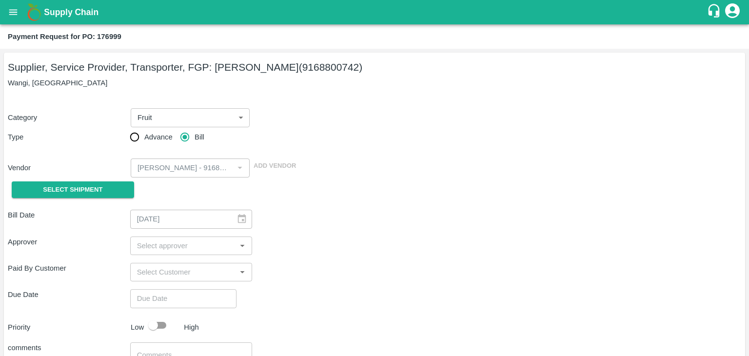
type input "18/09/2025"
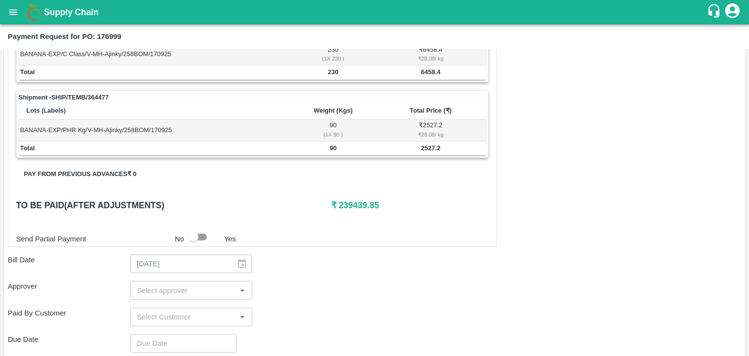
scroll to position [478, 0]
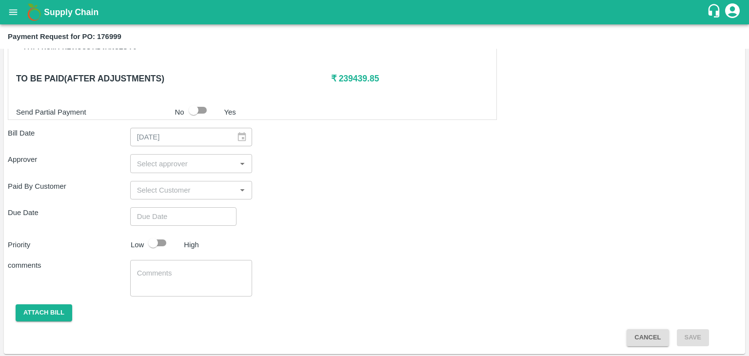
click at [164, 157] on input "input" at bounding box center [183, 163] width 100 height 13
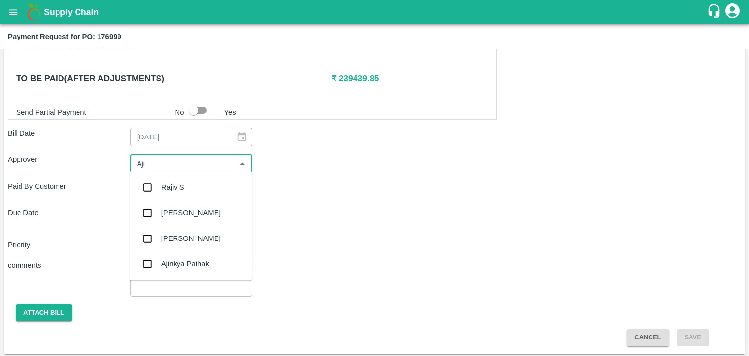
type input "Ajit"
click at [182, 181] on div "[PERSON_NAME]" at bounding box center [191, 187] width 122 height 25
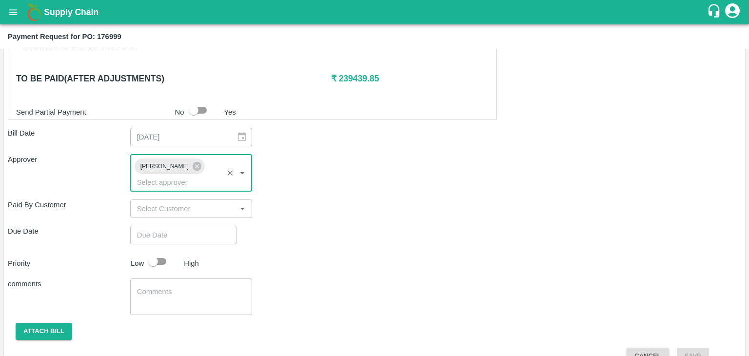
type input "DD/MM/YYYY hh:mm aa"
click at [195, 226] on input "DD/MM/YYYY hh:mm aa" at bounding box center [179, 235] width 99 height 19
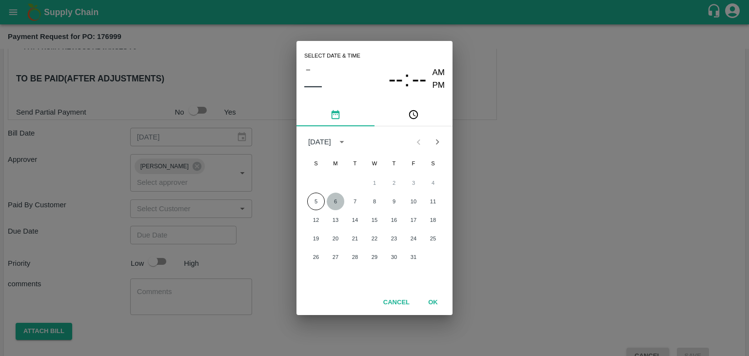
click at [338, 200] on button "6" at bounding box center [336, 202] width 18 height 18
type input "06/10/2025 12:00 AM"
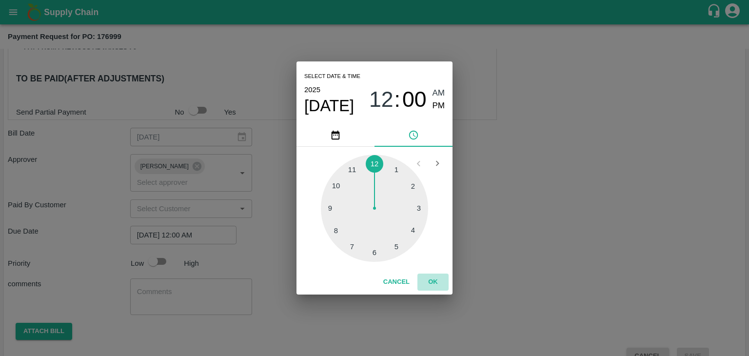
click at [434, 281] on button "OK" at bounding box center [432, 281] width 31 height 17
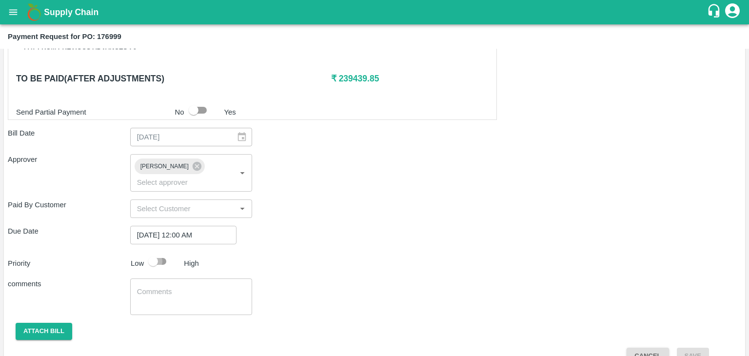
click at [165, 252] on input "checkbox" at bounding box center [153, 261] width 56 height 19
checkbox input "true"
click at [187, 287] on textarea at bounding box center [191, 297] width 109 height 20
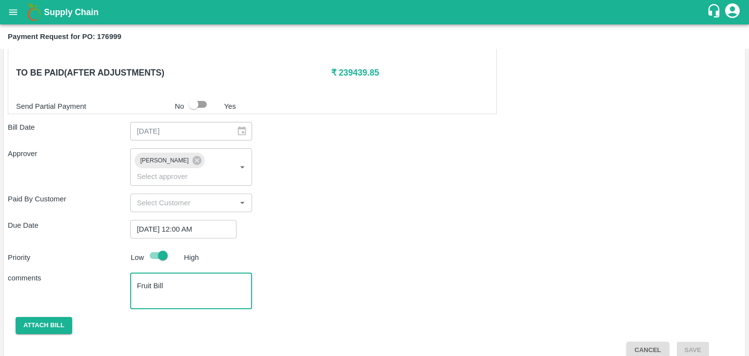
type textarea "Fruit Bill"
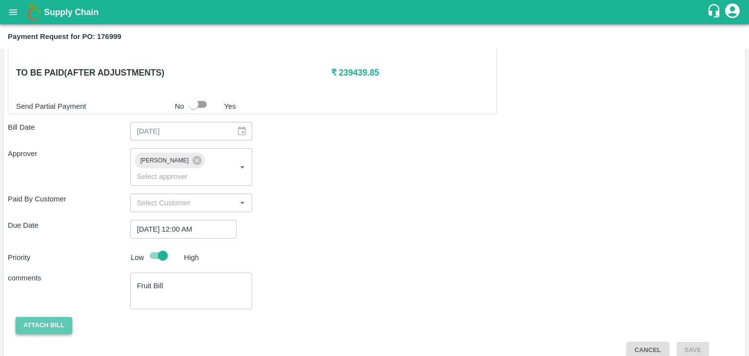
click at [50, 317] on button "Attach bill" at bounding box center [44, 325] width 57 height 17
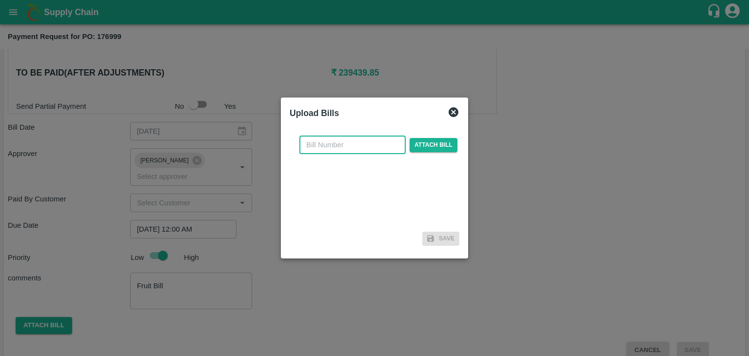
click at [369, 136] on input "text" at bounding box center [352, 145] width 106 height 19
type input "AT/CHIFU-0196"
click at [441, 142] on span "Attach bill" at bounding box center [434, 145] width 48 height 14
click at [0, 0] on input "Attach bill" at bounding box center [0, 0] width 0 height 0
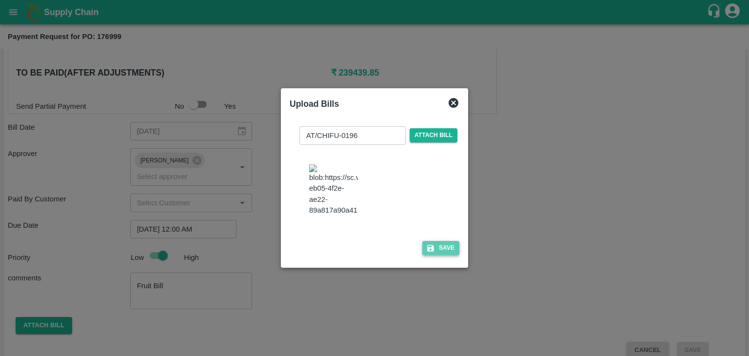
click at [433, 255] on button "Save" at bounding box center [440, 248] width 37 height 14
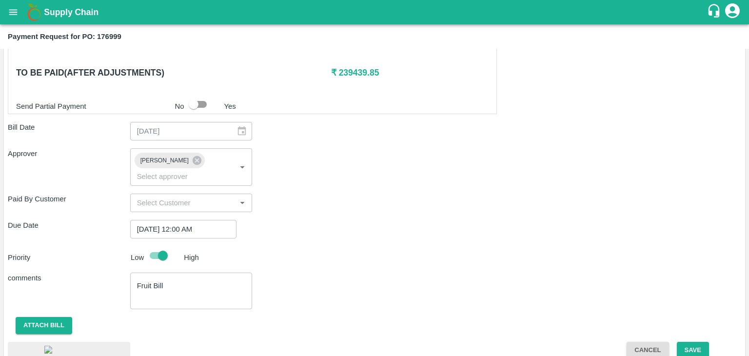
scroll to position [565, 0]
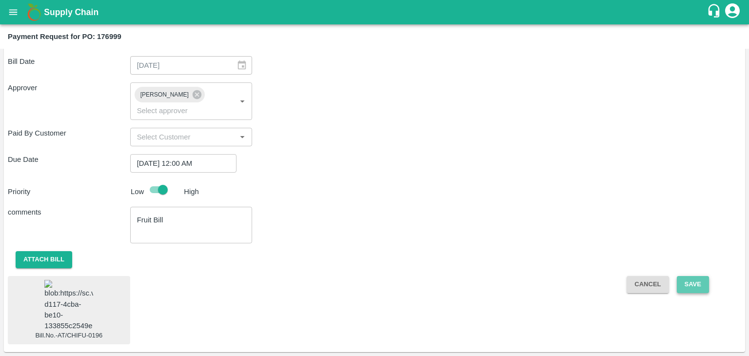
click at [694, 276] on button "Save" at bounding box center [693, 284] width 32 height 17
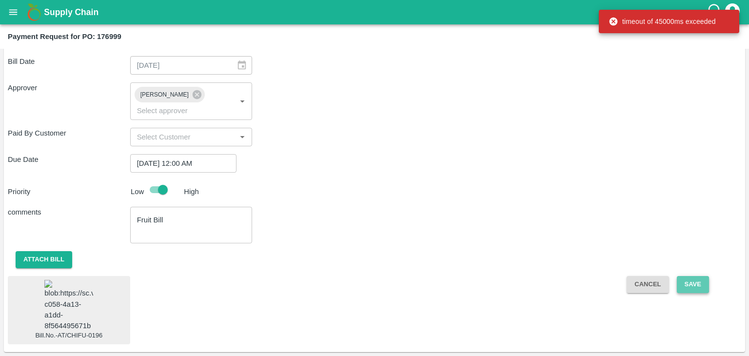
click at [696, 276] on button "Save" at bounding box center [693, 284] width 32 height 17
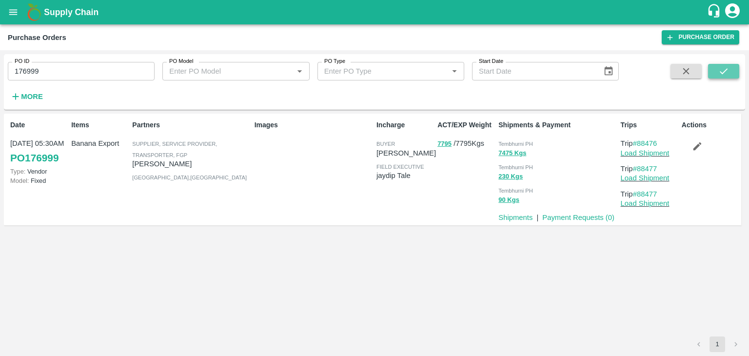
click at [727, 65] on button "submit" at bounding box center [723, 71] width 31 height 15
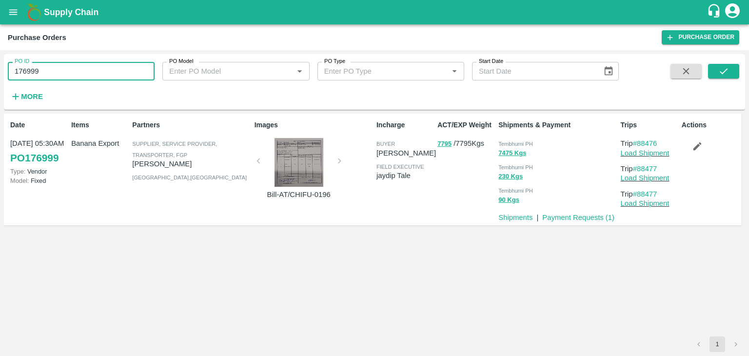
click at [69, 74] on input "176999" at bounding box center [81, 71] width 147 height 19
paste input "text"
type input "178727"
click at [722, 75] on icon "submit" at bounding box center [723, 71] width 11 height 11
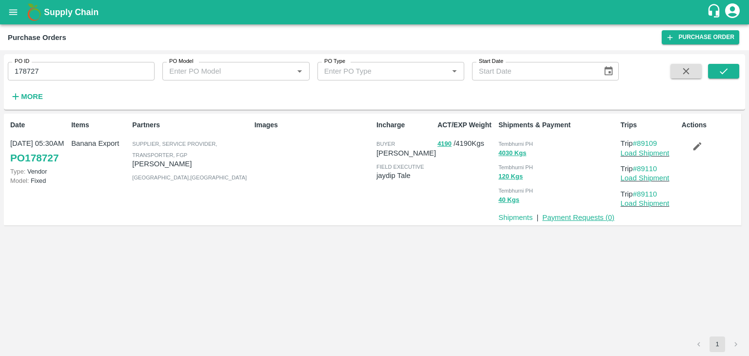
click at [584, 217] on link "Payment Requests ( 0 )" at bounding box center [578, 218] width 72 height 8
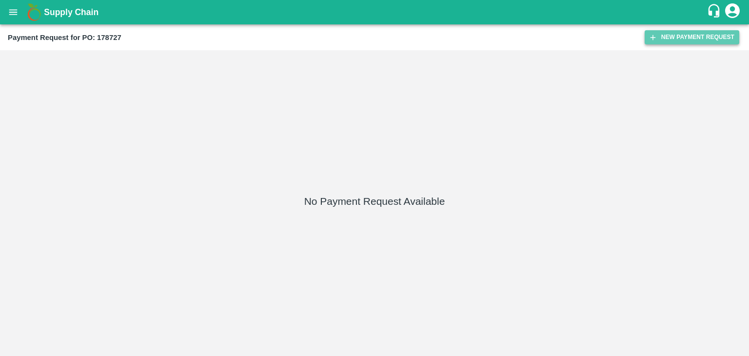
click at [664, 43] on button "New Payment Request" at bounding box center [691, 37] width 95 height 14
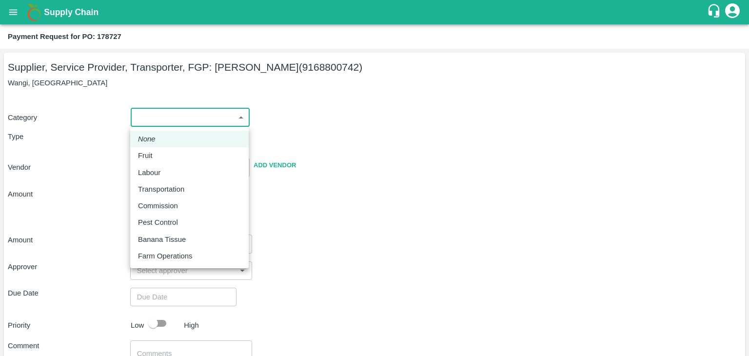
drag, startPoint x: 153, startPoint y: 116, endPoint x: 156, endPoint y: 154, distance: 38.7
click at [156, 154] on body "Supply Chain Payment Request for PO: 178727 Supplier, Service Provider, Transpo…" at bounding box center [374, 178] width 749 height 356
click at [156, 154] on div "Fruit" at bounding box center [148, 155] width 20 height 11
type input "1"
type input "[PERSON_NAME] - 9168800742(Supplier, Service Provider, Transporter, FGP)"
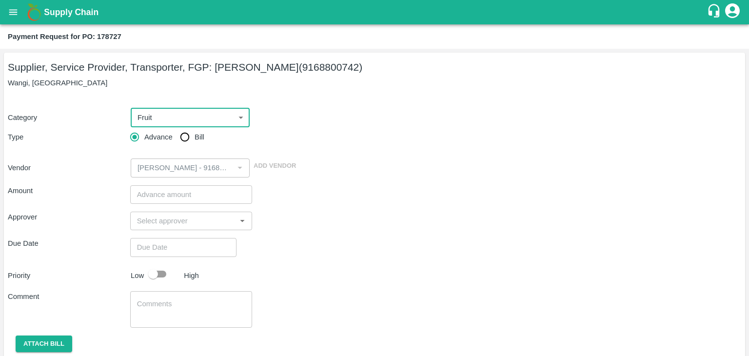
click at [190, 131] on input "Bill" at bounding box center [185, 137] width 20 height 20
radio input "true"
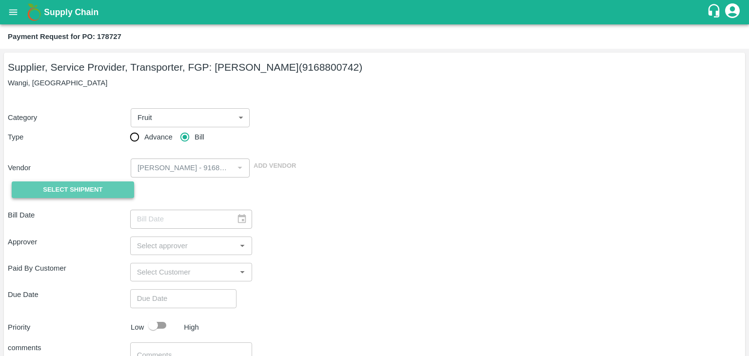
click at [91, 193] on span "Select Shipment" at bounding box center [72, 189] width 59 height 11
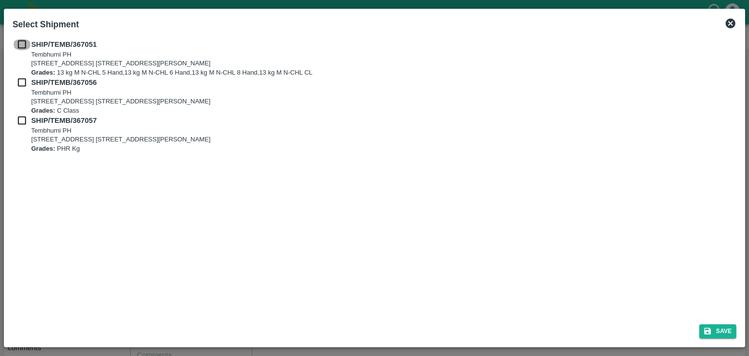
click at [20, 41] on input "checkbox" at bounding box center [22, 44] width 19 height 11
checkbox input "true"
click at [21, 84] on input "checkbox" at bounding box center [22, 82] width 19 height 11
checkbox input "true"
click at [20, 118] on input "checkbox" at bounding box center [22, 120] width 19 height 11
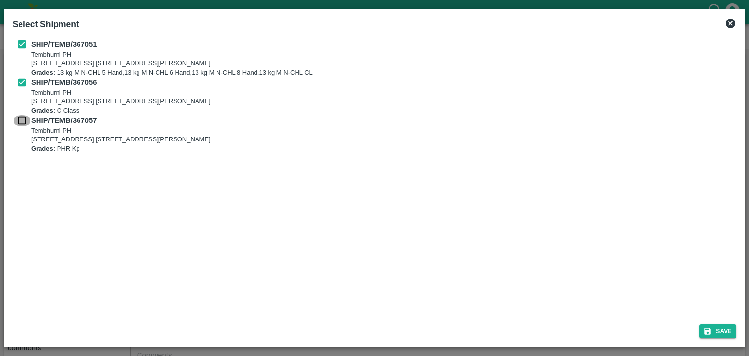
checkbox input "true"
click at [720, 333] on button "Save" at bounding box center [717, 331] width 37 height 14
type input "29/09/2025"
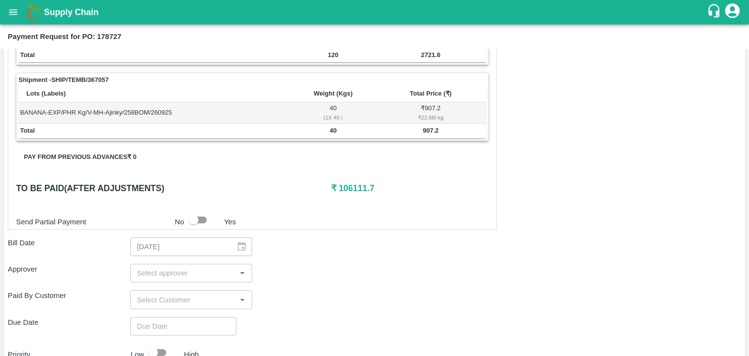
scroll to position [456, 0]
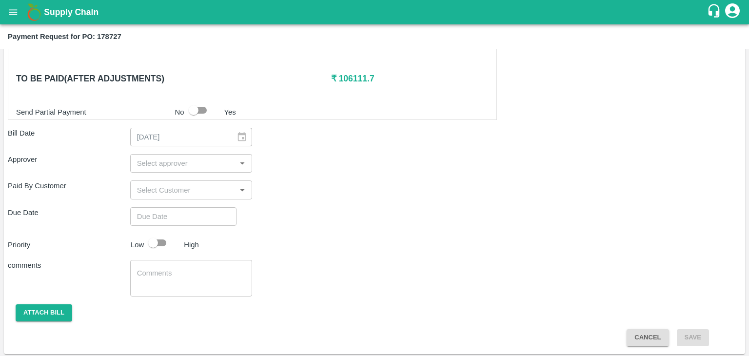
click at [182, 160] on input "input" at bounding box center [183, 163] width 100 height 13
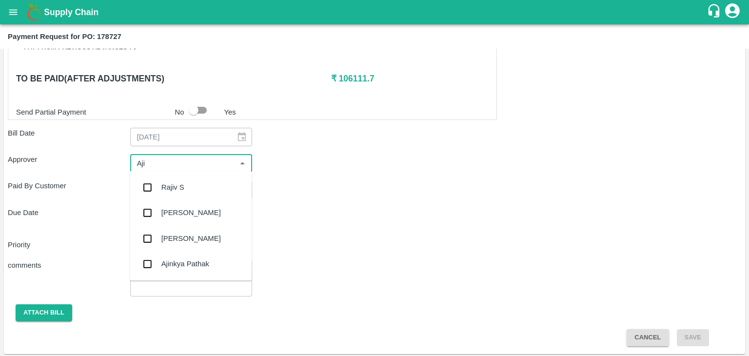
type input "Ajit"
click at [197, 188] on div "[PERSON_NAME]" at bounding box center [191, 187] width 122 height 25
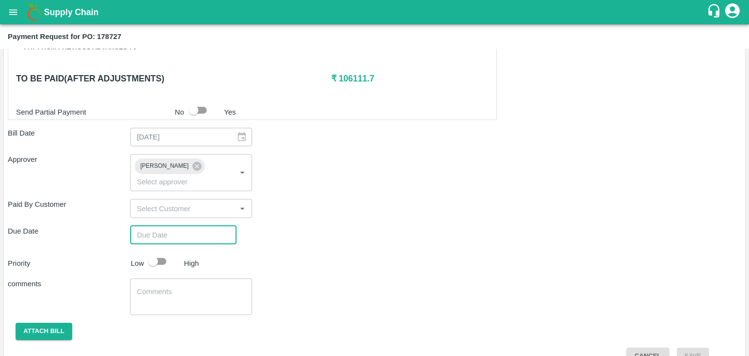
type input "DD/MM/YYYY hh:mm aa"
click at [212, 226] on input "DD/MM/YYYY hh:mm aa" at bounding box center [179, 235] width 99 height 19
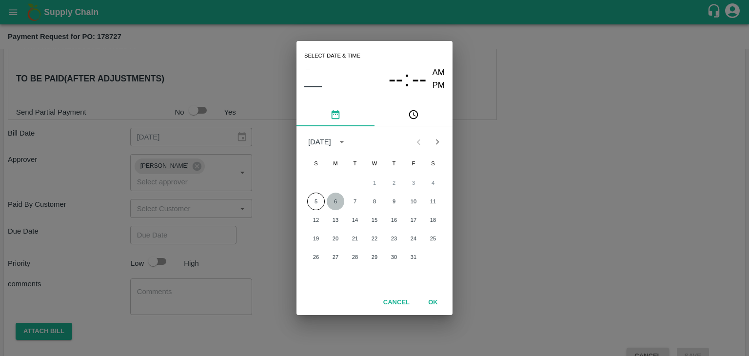
click at [343, 200] on button "6" at bounding box center [336, 202] width 18 height 18
type input "[DATE] 12:00 AM"
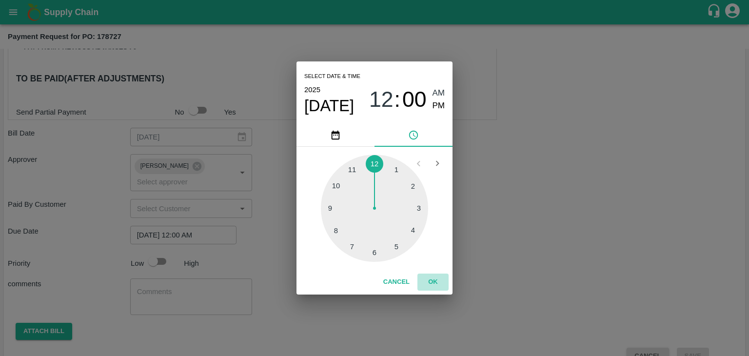
click at [444, 283] on button "OK" at bounding box center [432, 281] width 31 height 17
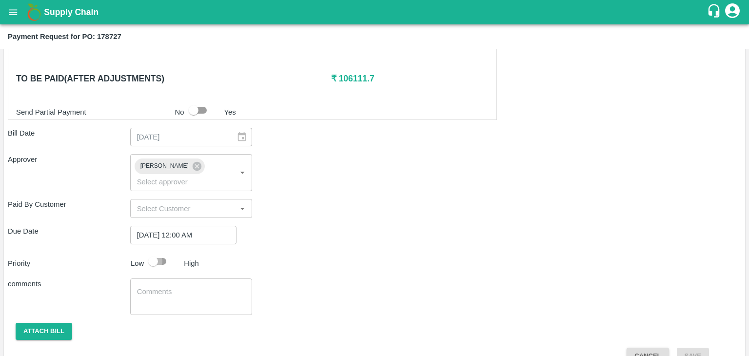
click at [154, 252] on input "checkbox" at bounding box center [153, 261] width 56 height 19
checkbox input "true"
click at [191, 287] on textarea at bounding box center [191, 297] width 109 height 20
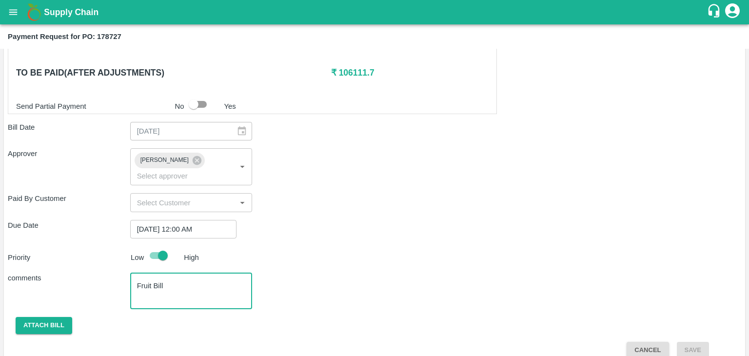
type textarea "Fruit Bill"
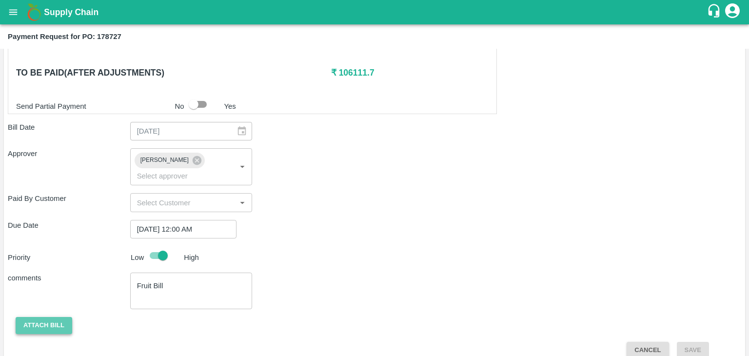
click at [48, 317] on button "Attach bill" at bounding box center [44, 325] width 57 height 17
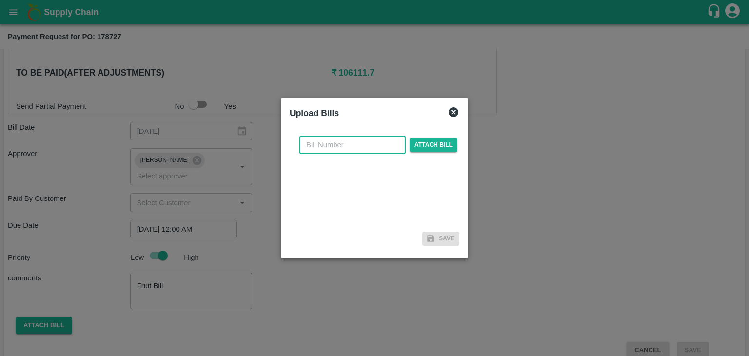
click at [342, 147] on input "text" at bounding box center [352, 145] width 106 height 19
type input "AT/CHIFU-0197"
click at [431, 140] on span "Attach bill" at bounding box center [434, 145] width 48 height 14
click at [0, 0] on input "Attach bill" at bounding box center [0, 0] width 0 height 0
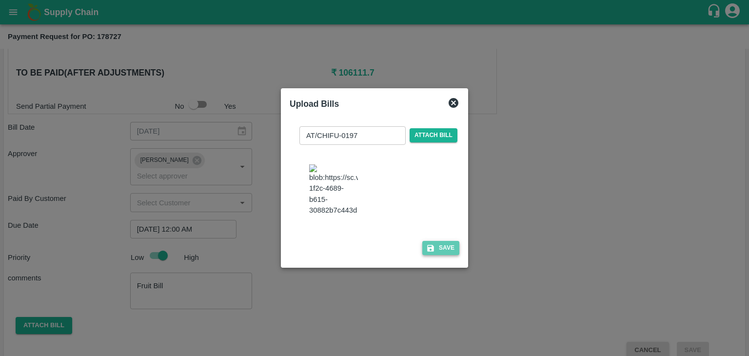
click at [449, 255] on button "Save" at bounding box center [440, 248] width 37 height 14
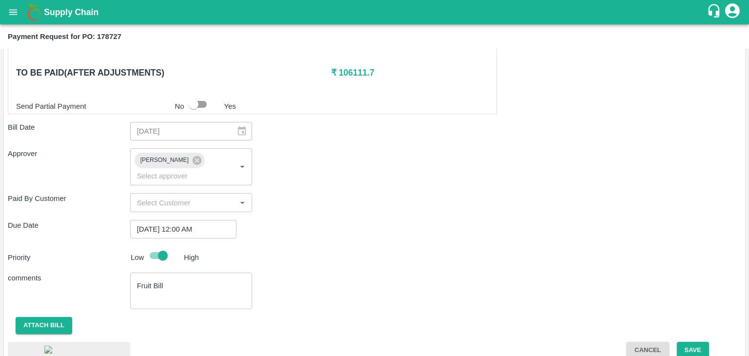
scroll to position [548, 0]
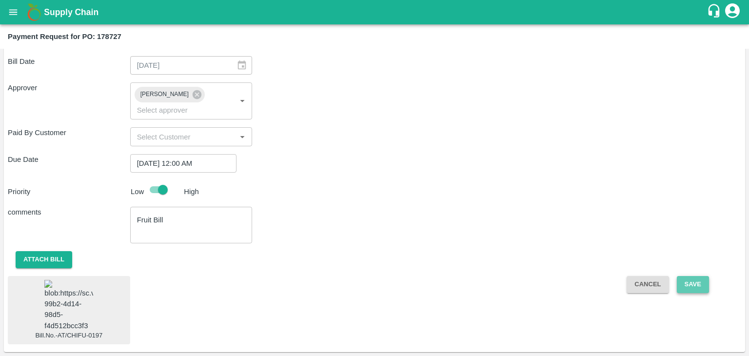
click at [688, 276] on button "Save" at bounding box center [693, 284] width 32 height 17
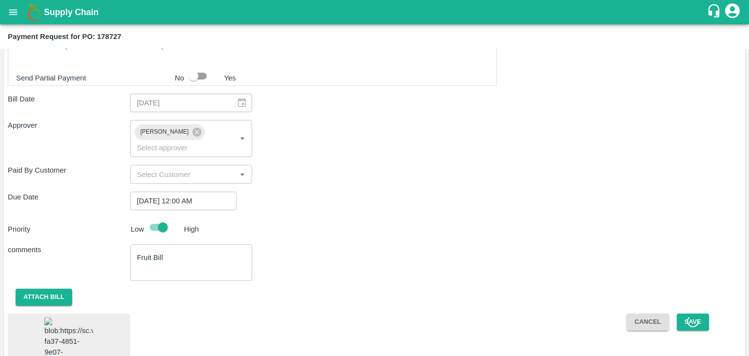
scroll to position [474, 0]
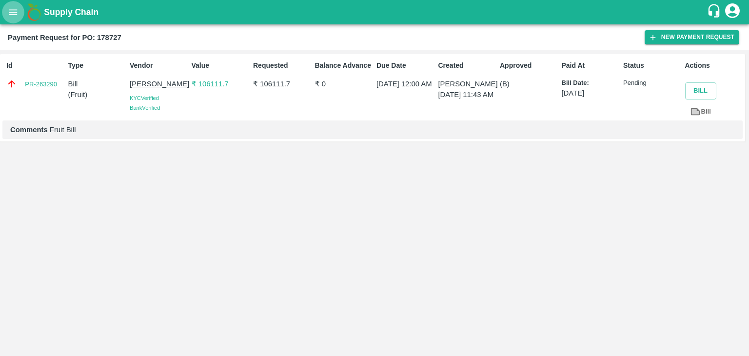
click at [15, 12] on icon "open drawer" at bounding box center [13, 11] width 8 height 5
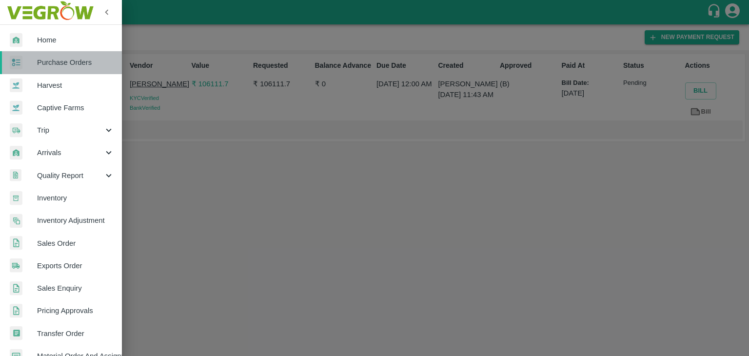
click at [78, 66] on span "Purchase Orders" at bounding box center [75, 62] width 77 height 11
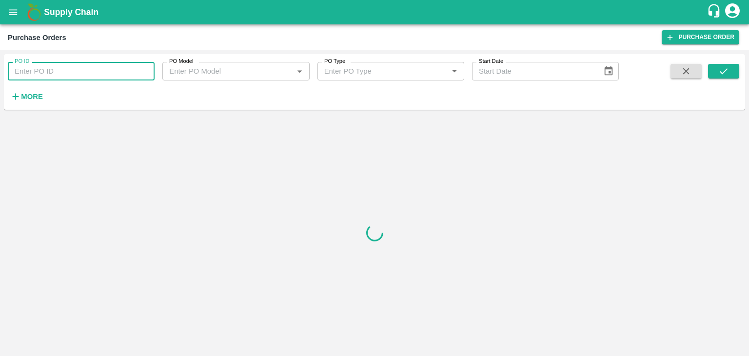
click at [139, 71] on input "PO ID" at bounding box center [81, 71] width 147 height 19
paste input "178831"
type input "178831"
click at [723, 71] on icon "submit" at bounding box center [724, 71] width 8 height 6
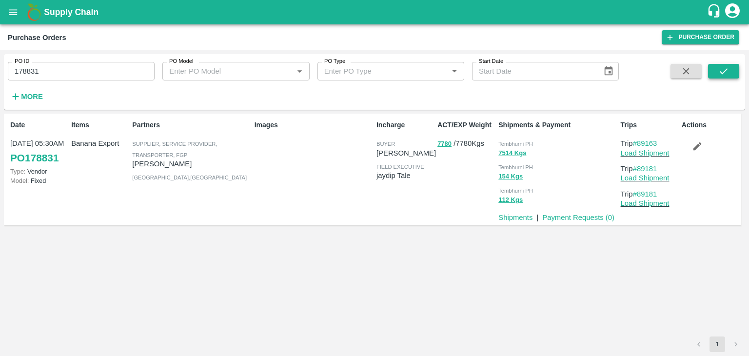
click at [723, 71] on icon "submit" at bounding box center [724, 71] width 8 height 6
click at [567, 214] on link "Payment Requests ( 0 )" at bounding box center [578, 218] width 72 height 8
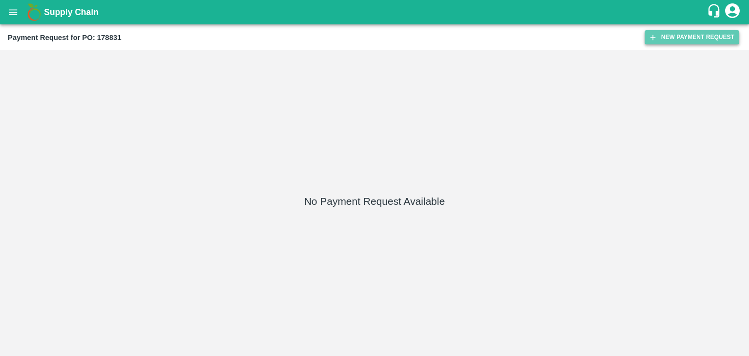
click at [674, 36] on button "New Payment Request" at bounding box center [691, 37] width 95 height 14
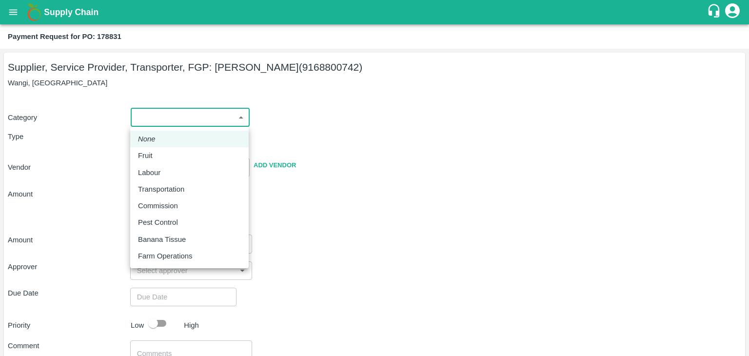
drag, startPoint x: 148, startPoint y: 117, endPoint x: 166, endPoint y: 153, distance: 40.3
click at [166, 153] on body "Supply Chain Payment Request for PO: 178831 Supplier, Service Provider, Transpo…" at bounding box center [374, 178] width 749 height 356
click at [166, 153] on div "Fruit" at bounding box center [189, 155] width 103 height 11
type input "1"
type input "[PERSON_NAME] - 9168800742(Supplier, Service Provider, Transporter, FGP)"
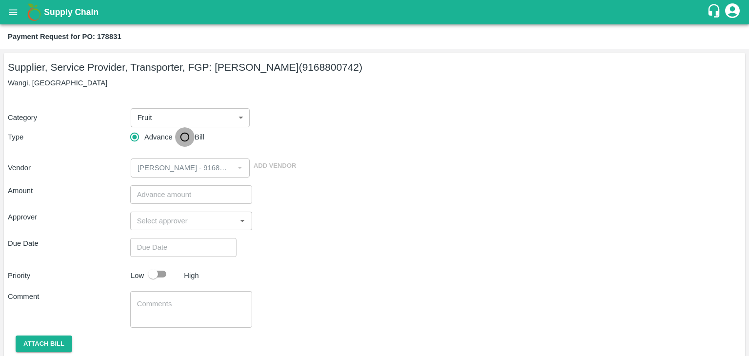
click at [186, 135] on input "Bill" at bounding box center [185, 137] width 20 height 20
radio input "true"
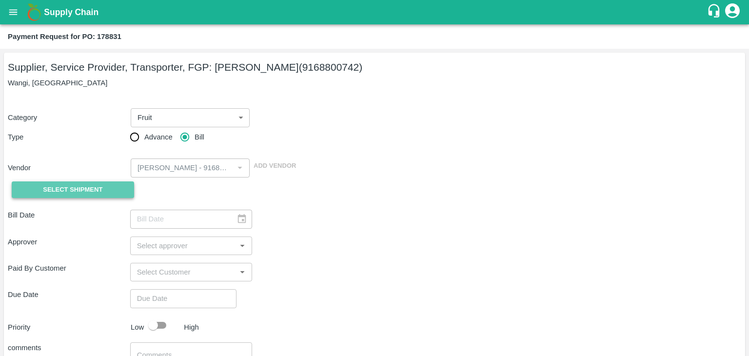
click at [77, 190] on span "Select Shipment" at bounding box center [72, 189] width 59 height 11
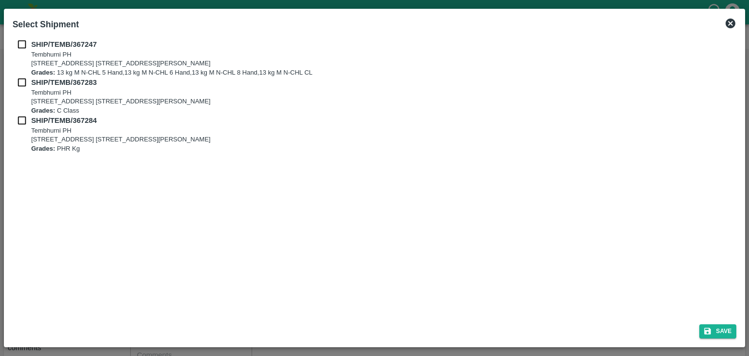
drag, startPoint x: 18, startPoint y: 37, endPoint x: 21, endPoint y: 46, distance: 9.9
click at [21, 46] on div "SHIP/TEMB/367247 [STREET_ADDRESS] E-5, YASHSHREE INDUSTRIES, M.I.D.C., A/P TEMB…" at bounding box center [375, 175] width 732 height 281
click at [21, 46] on input "checkbox" at bounding box center [22, 44] width 19 height 11
checkbox input "true"
click at [20, 82] on input "checkbox" at bounding box center [22, 82] width 19 height 11
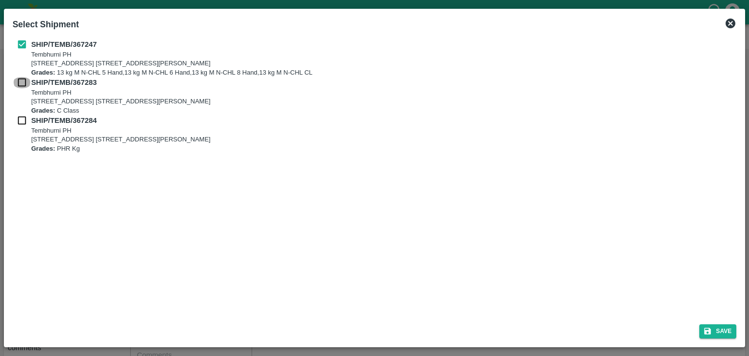
checkbox input "true"
click at [19, 117] on input "checkbox" at bounding box center [22, 120] width 19 height 11
checkbox input "true"
click at [715, 327] on button "Save" at bounding box center [717, 331] width 37 height 14
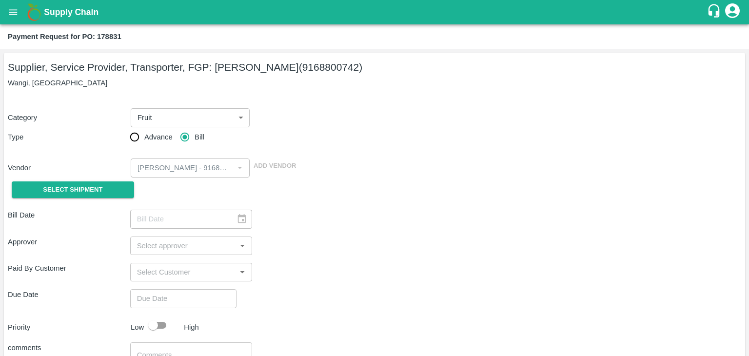
type input "[DATE]"
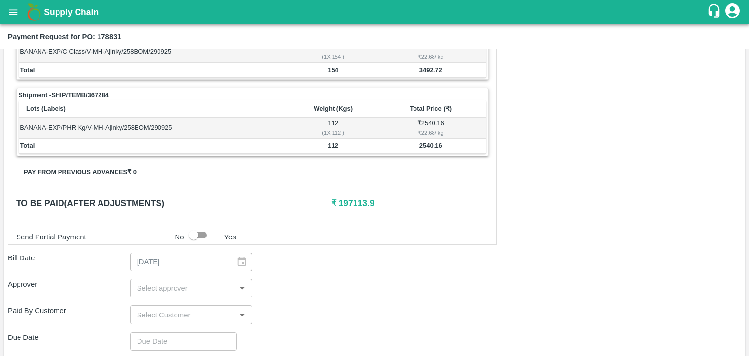
scroll to position [456, 0]
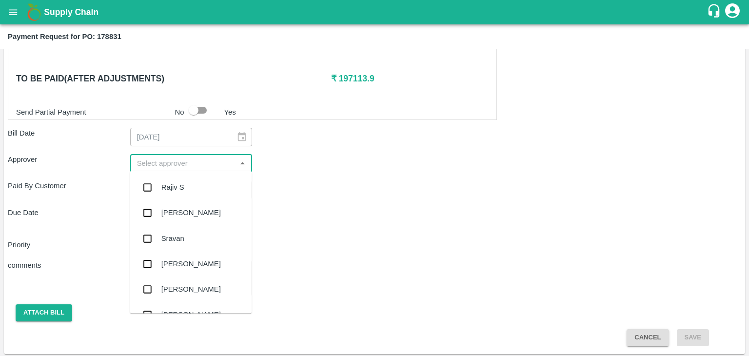
click at [172, 162] on input "input" at bounding box center [183, 163] width 100 height 13
type input "Ajit"
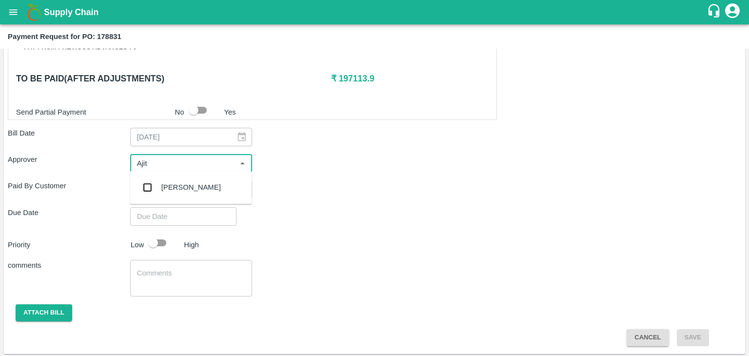
click at [192, 193] on div "[PERSON_NAME]" at bounding box center [191, 187] width 122 height 25
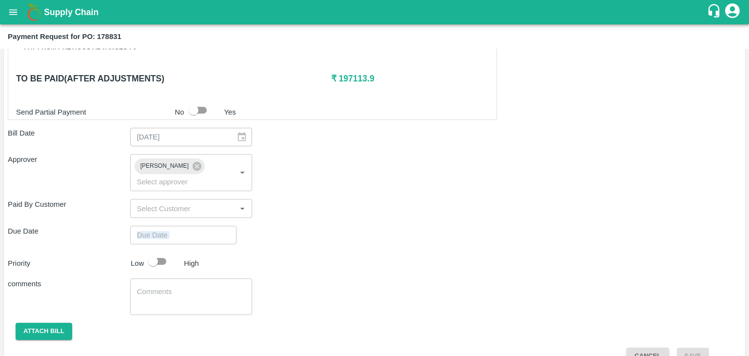
drag, startPoint x: 211, startPoint y: 231, endPoint x: 219, endPoint y: 215, distance: 18.1
click at [219, 215] on div "Shipment - SHIP/TEMB/367247 Lots (Labels) Weight (Kgs) Total Price (₹) BANANA-E…" at bounding box center [374, 55] width 733 height 619
type input "DD/MM/YYYY hh:mm aa"
click at [219, 226] on input "DD/MM/YYYY hh:mm aa" at bounding box center [179, 235] width 99 height 19
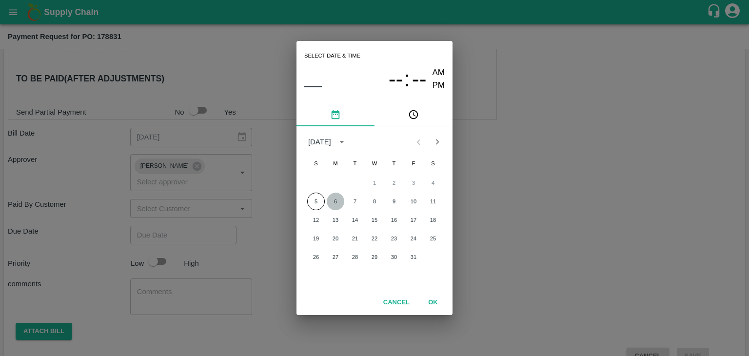
click at [330, 202] on button "6" at bounding box center [336, 202] width 18 height 18
type input "[DATE] 12:00 AM"
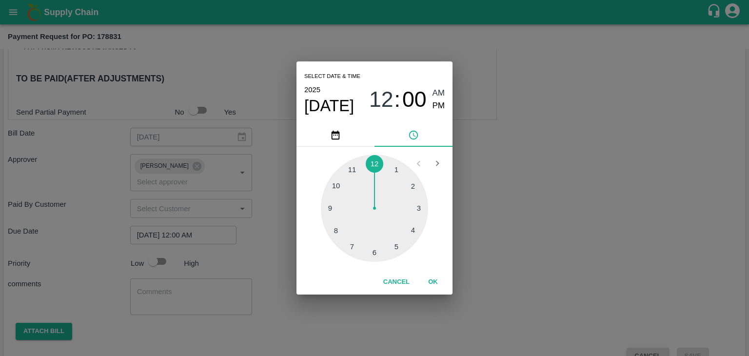
click at [434, 281] on button "OK" at bounding box center [432, 281] width 31 height 17
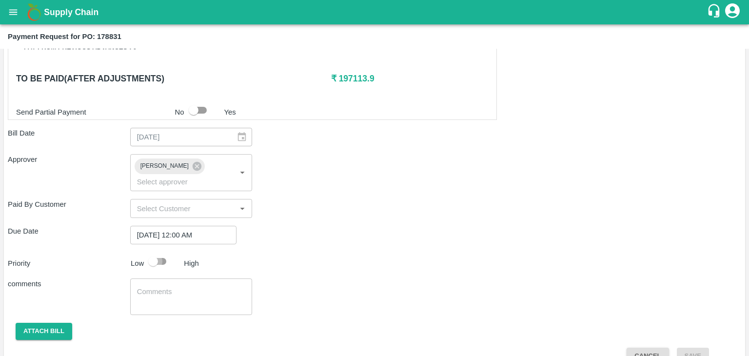
click at [157, 252] on input "checkbox" at bounding box center [153, 261] width 56 height 19
checkbox input "true"
click at [189, 278] on div "x ​" at bounding box center [191, 296] width 122 height 37
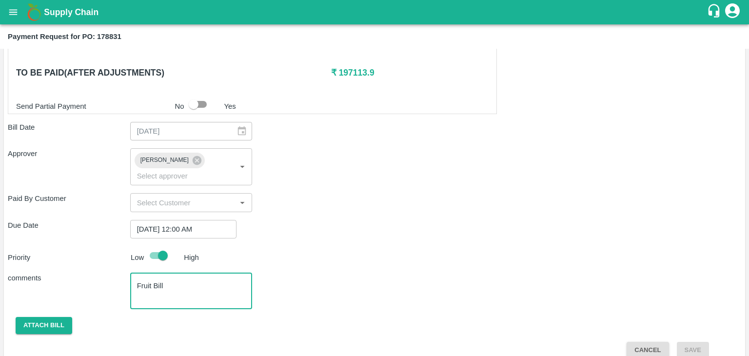
type textarea "Fruit Bill"
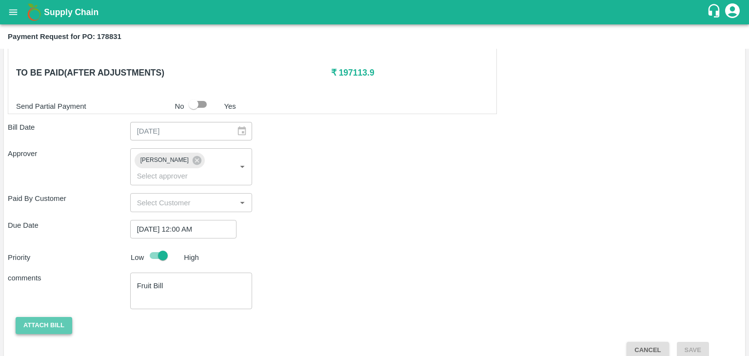
click at [47, 317] on button "Attach bill" at bounding box center [44, 325] width 57 height 17
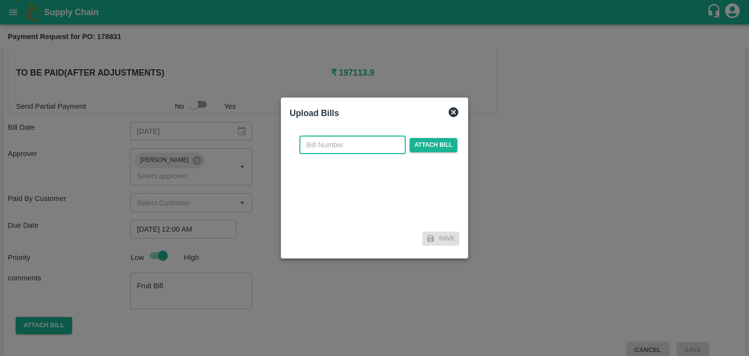
click at [359, 147] on input "text" at bounding box center [352, 145] width 106 height 19
type input "AT/CHIFU-0195"
click at [419, 142] on span "Attach bill" at bounding box center [434, 145] width 48 height 14
click at [0, 0] on input "Attach bill" at bounding box center [0, 0] width 0 height 0
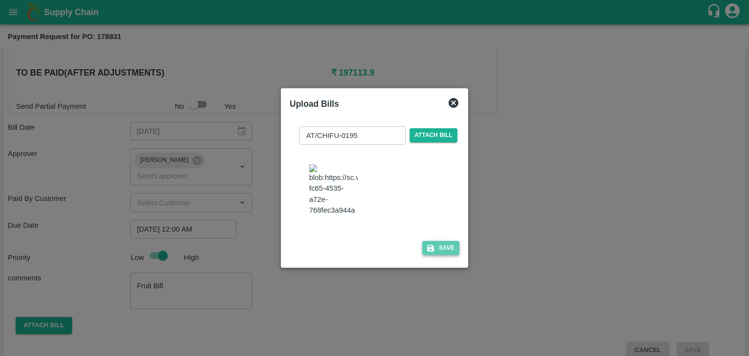
click at [433, 255] on button "Save" at bounding box center [440, 248] width 37 height 14
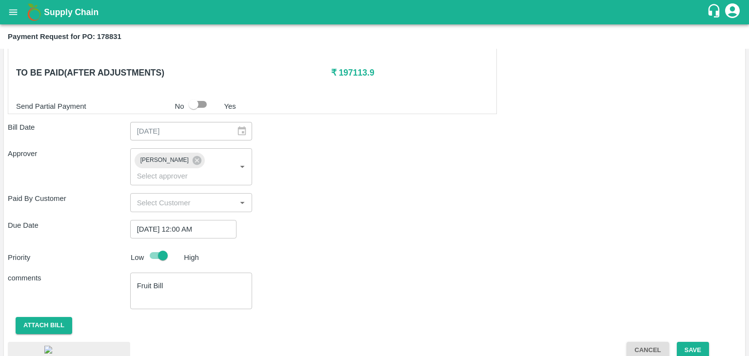
scroll to position [548, 0]
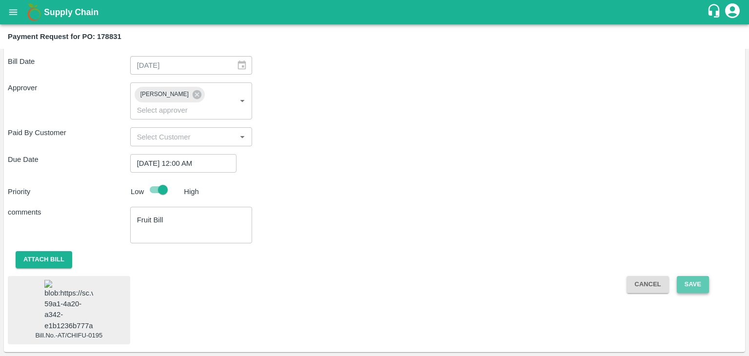
click at [692, 276] on button "Save" at bounding box center [693, 284] width 32 height 17
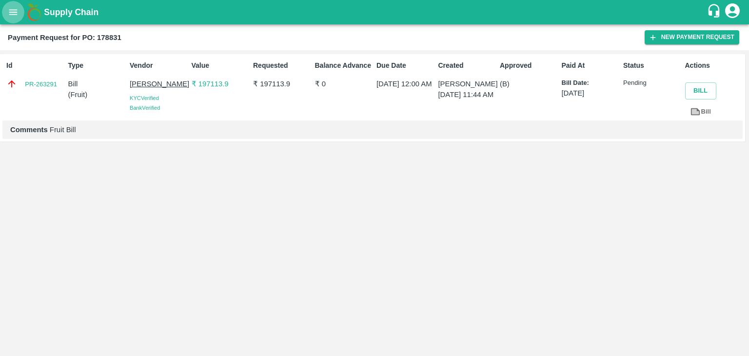
click at [12, 13] on icon "open drawer" at bounding box center [13, 12] width 11 height 11
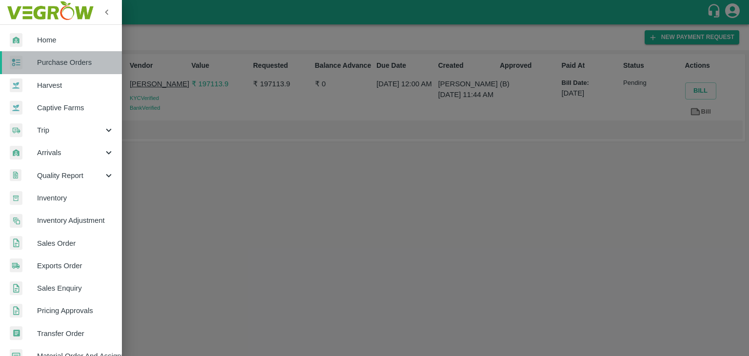
click at [66, 56] on link "Purchase Orders" at bounding box center [61, 62] width 122 height 22
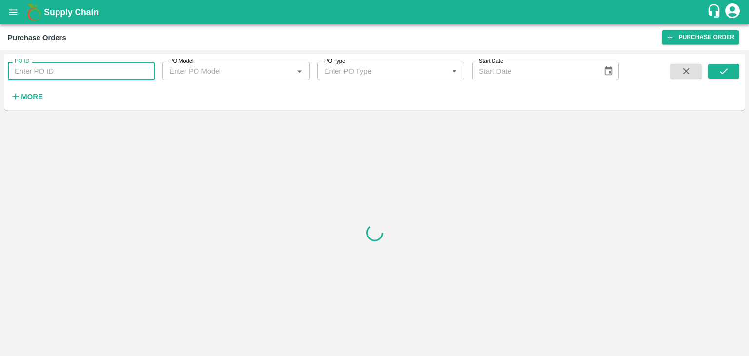
click at [138, 69] on input "PO ID" at bounding box center [81, 71] width 147 height 19
paste input "178693"
type input "178693"
click at [725, 68] on icon "submit" at bounding box center [723, 71] width 11 height 11
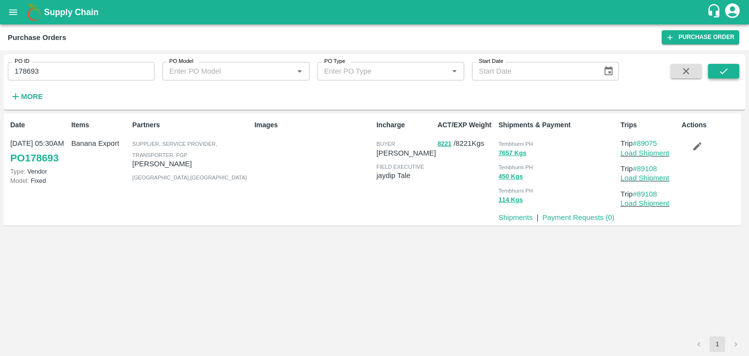
click at [725, 68] on icon "submit" at bounding box center [723, 71] width 11 height 11
click at [577, 215] on link "Payment Requests ( 0 )" at bounding box center [578, 218] width 72 height 8
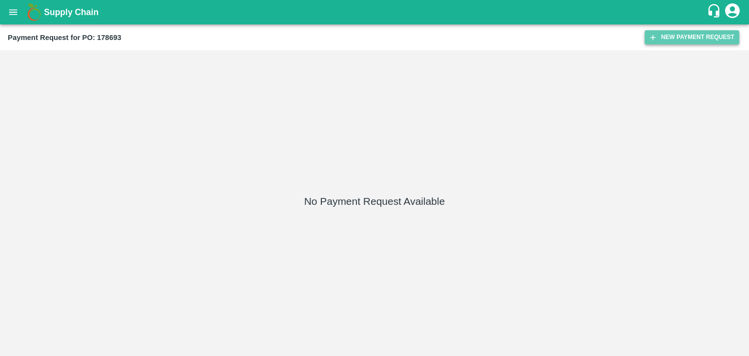
click at [710, 42] on button "New Payment Request" at bounding box center [691, 37] width 95 height 14
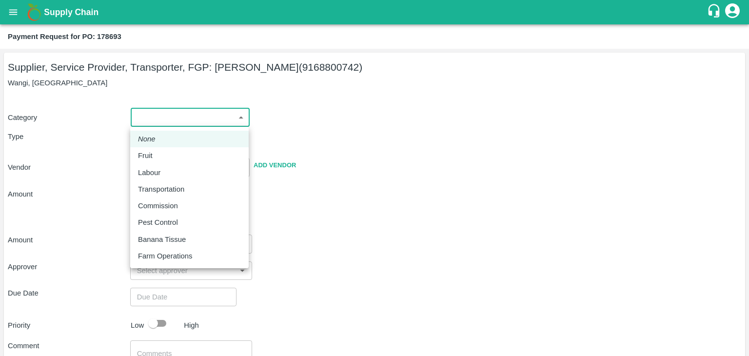
click at [166, 119] on body "Supply Chain Payment Request for PO: 178693 Supplier, Service Provider, Transpo…" at bounding box center [374, 178] width 749 height 356
click at [171, 150] on div "Fruit" at bounding box center [189, 155] width 103 height 11
type input "1"
type input "[PERSON_NAME] - 9168800742(Supplier, Service Provider, Transporter, FGP)"
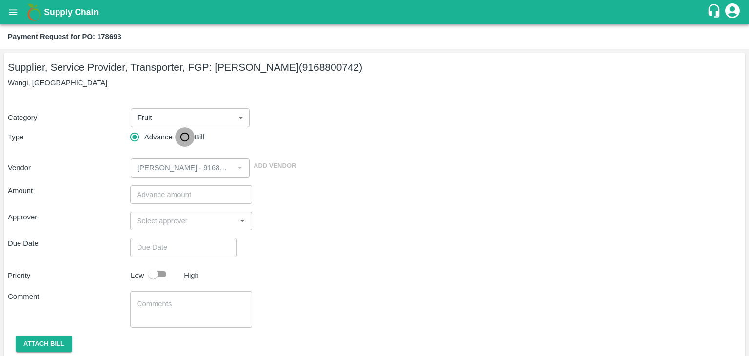
click at [184, 138] on input "Bill" at bounding box center [185, 137] width 20 height 20
radio input "true"
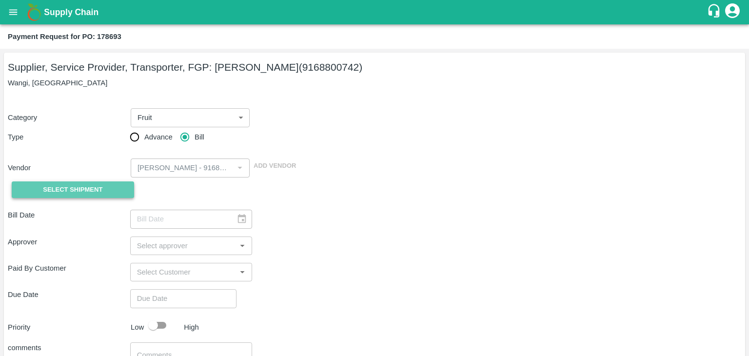
click at [63, 190] on span "Select Shipment" at bounding box center [72, 189] width 59 height 11
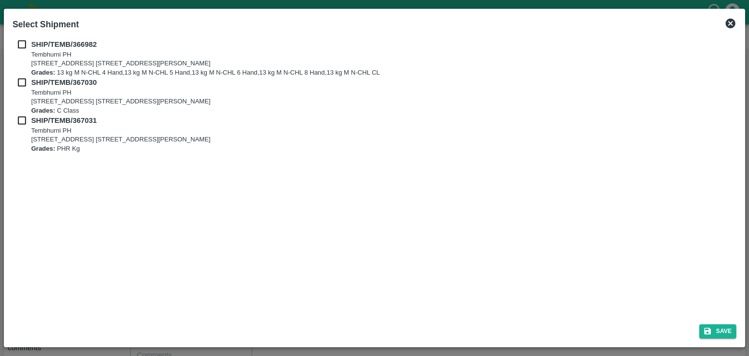
click at [20, 41] on input "checkbox" at bounding box center [22, 44] width 19 height 11
checkbox input "true"
click at [21, 79] on input "checkbox" at bounding box center [22, 82] width 19 height 11
checkbox input "true"
click at [21, 119] on input "checkbox" at bounding box center [22, 120] width 19 height 11
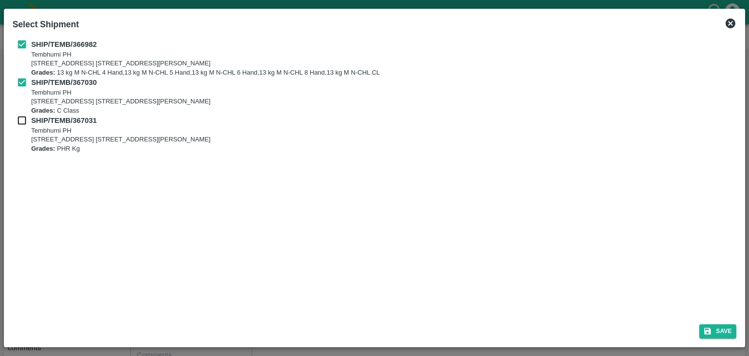
checkbox input "true"
click at [712, 327] on icon "submit" at bounding box center [707, 331] width 9 height 9
type input "[DATE]"
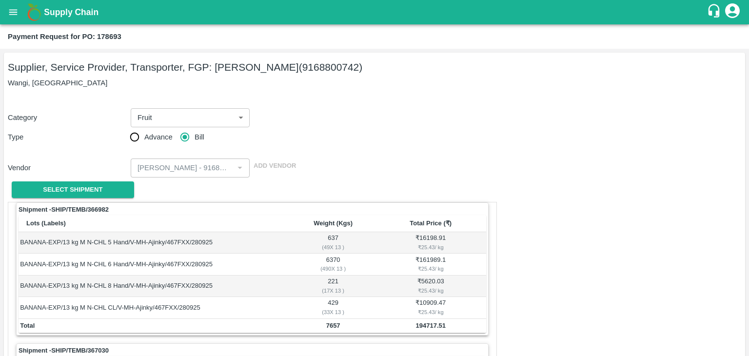
scroll to position [456, 0]
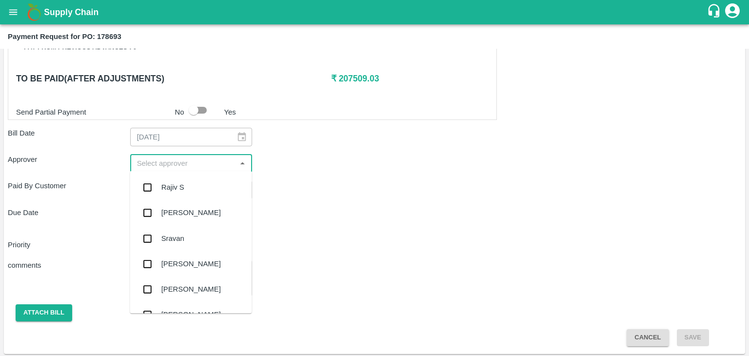
click at [166, 158] on input "input" at bounding box center [183, 163] width 100 height 13
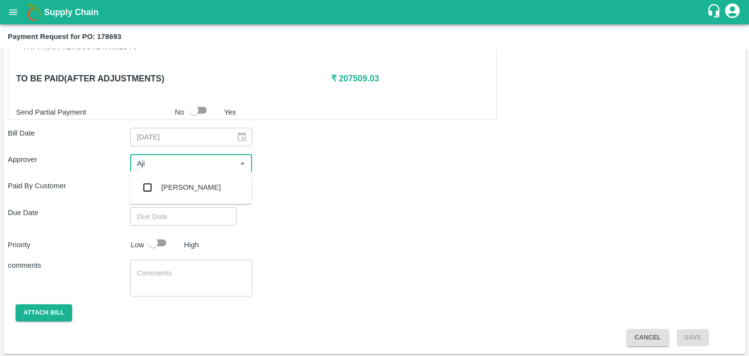
type input "Ajit"
click at [188, 181] on div "[PERSON_NAME]" at bounding box center [191, 187] width 122 height 25
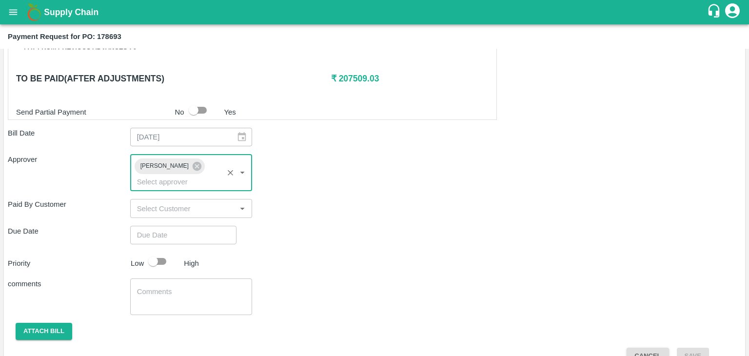
type input "DD/MM/YYYY hh:mm aa"
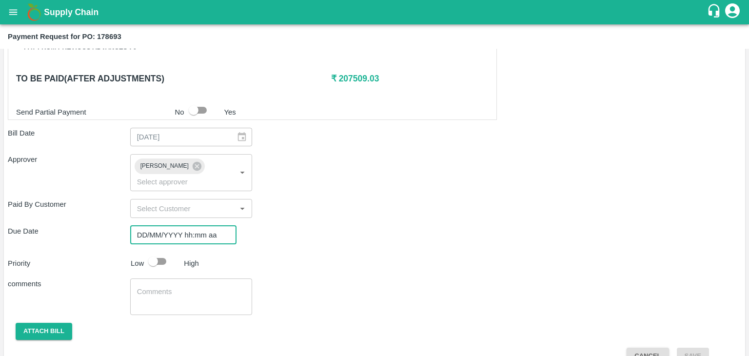
click at [211, 226] on input "DD/MM/YYYY hh:mm aa" at bounding box center [179, 235] width 99 height 19
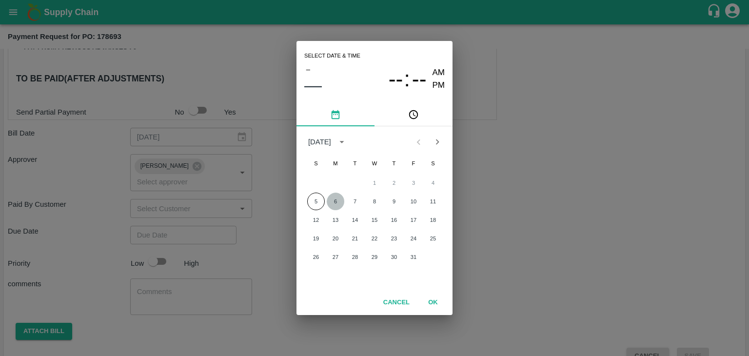
click at [339, 198] on button "6" at bounding box center [336, 202] width 18 height 18
type input "[DATE] 12:00 AM"
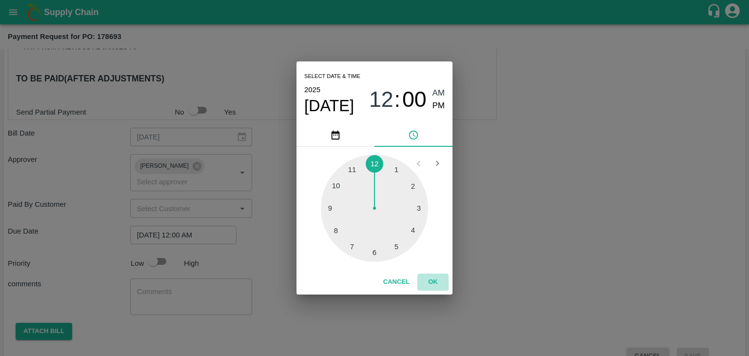
click at [431, 288] on button "OK" at bounding box center [432, 281] width 31 height 17
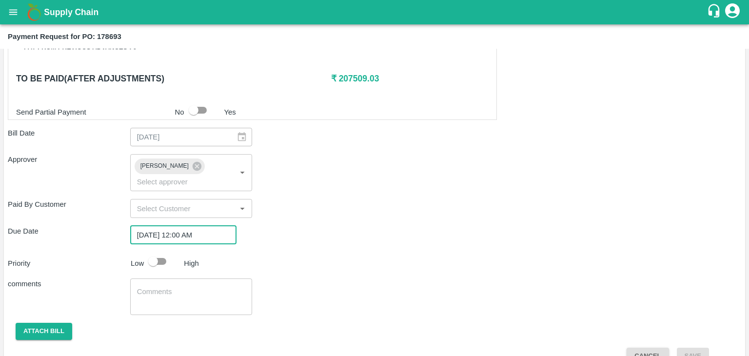
click at [155, 252] on input "checkbox" at bounding box center [153, 261] width 56 height 19
checkbox input "true"
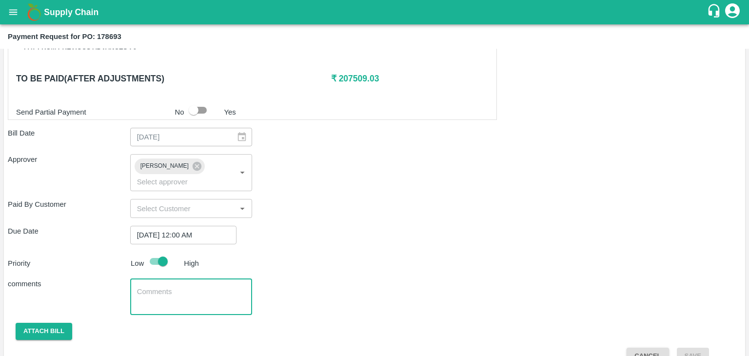
click at [191, 287] on textarea at bounding box center [191, 297] width 109 height 20
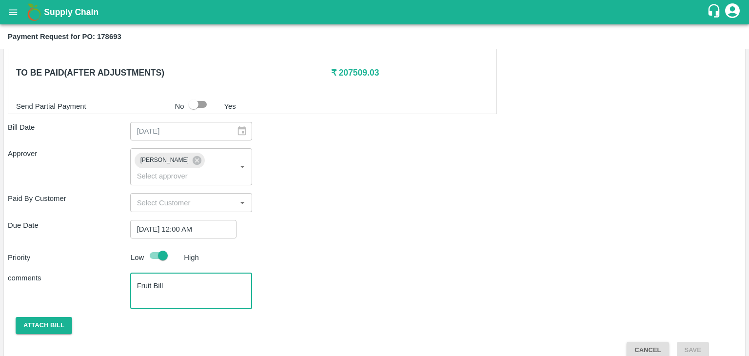
type textarea "Fruit Bill"
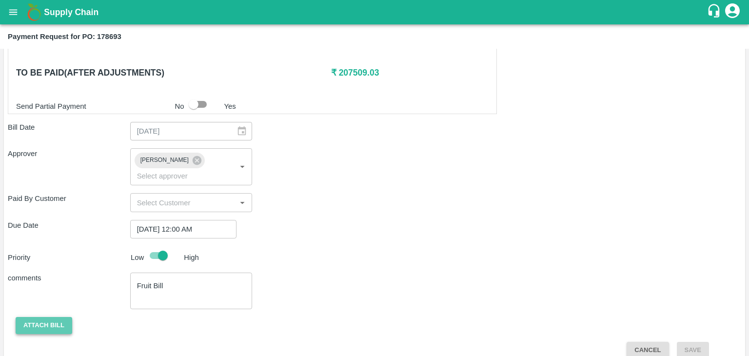
click at [36, 317] on button "Attach bill" at bounding box center [44, 325] width 57 height 17
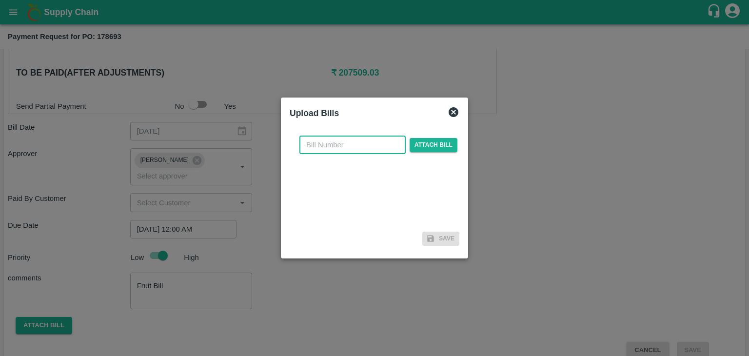
click at [347, 147] on input "text" at bounding box center [352, 145] width 106 height 19
type input "AT/CHIFU-0198"
click at [423, 146] on span "Attach bill" at bounding box center [434, 145] width 48 height 14
click at [0, 0] on input "Attach bill" at bounding box center [0, 0] width 0 height 0
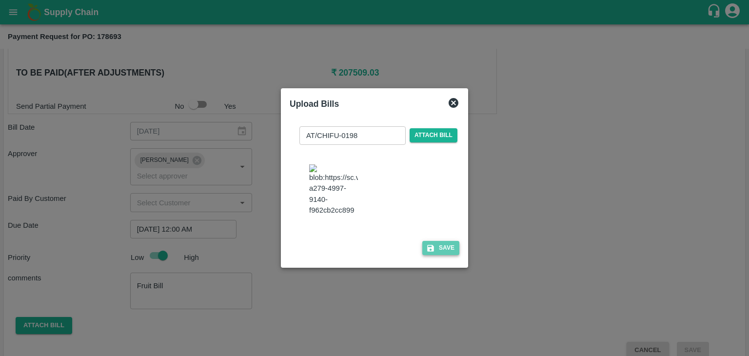
click at [437, 255] on button "Save" at bounding box center [440, 248] width 37 height 14
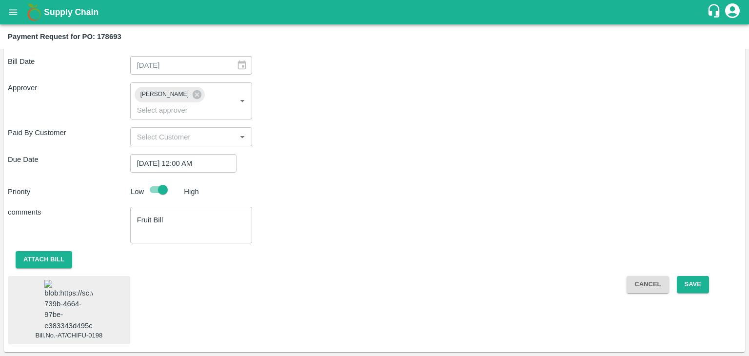
scroll to position [548, 0]
click at [678, 276] on button "Save" at bounding box center [693, 284] width 32 height 17
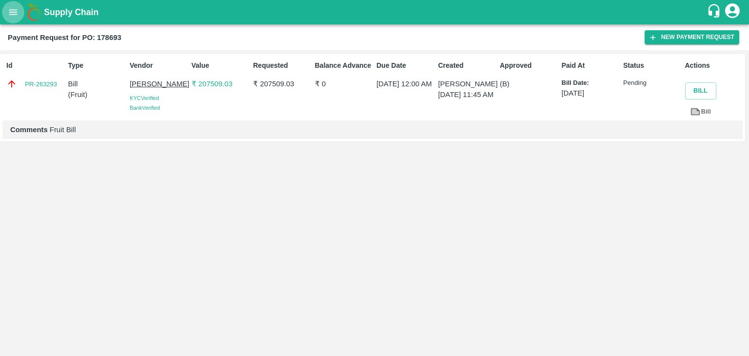
click at [17, 8] on icon "open drawer" at bounding box center [13, 12] width 11 height 11
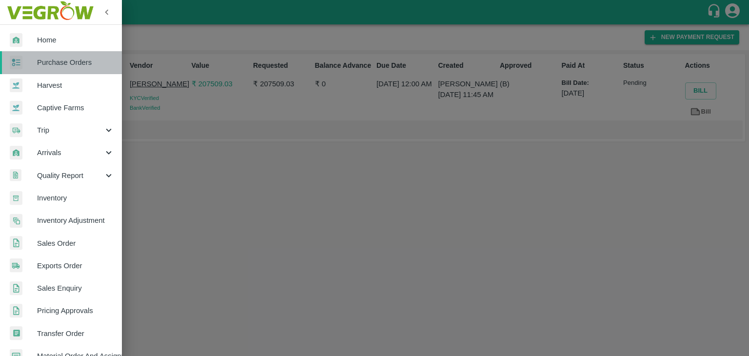
click at [64, 61] on span "Purchase Orders" at bounding box center [75, 62] width 77 height 11
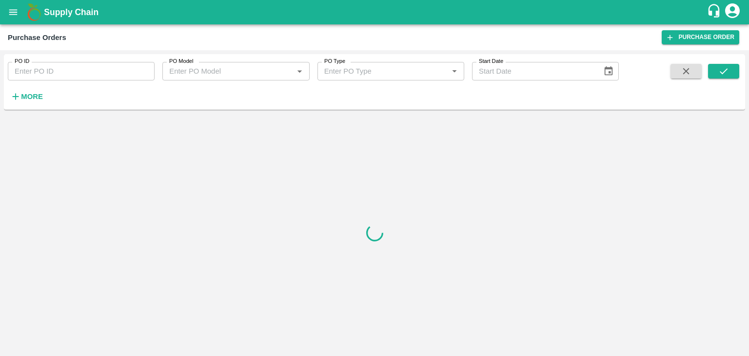
click at [145, 73] on input "PO ID" at bounding box center [81, 71] width 147 height 19
paste input "177522"
type input "177522"
click at [722, 70] on icon "submit" at bounding box center [723, 71] width 11 height 11
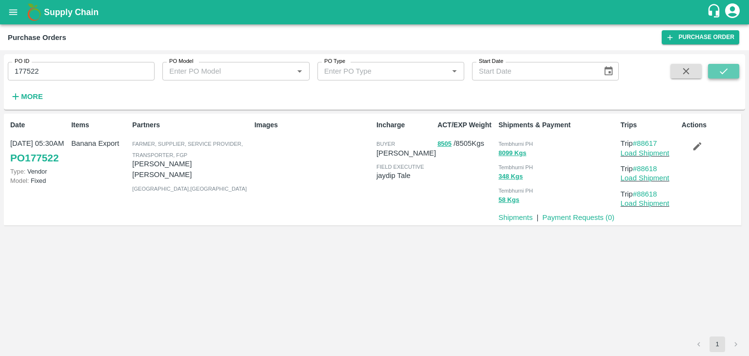
click at [722, 70] on icon "submit" at bounding box center [723, 71] width 11 height 11
click at [565, 218] on link "Payment Requests ( 0 )" at bounding box center [578, 218] width 72 height 8
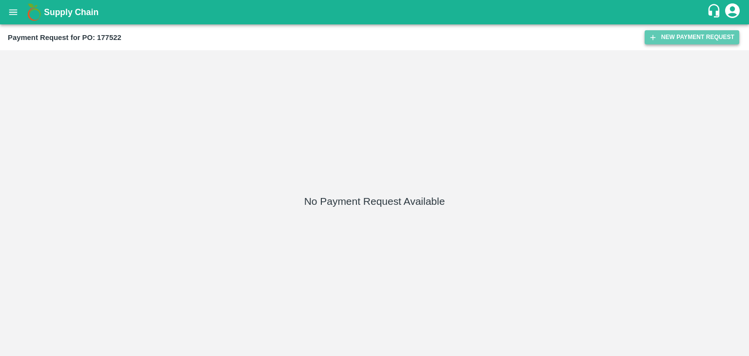
click at [672, 34] on button "New Payment Request" at bounding box center [691, 37] width 95 height 14
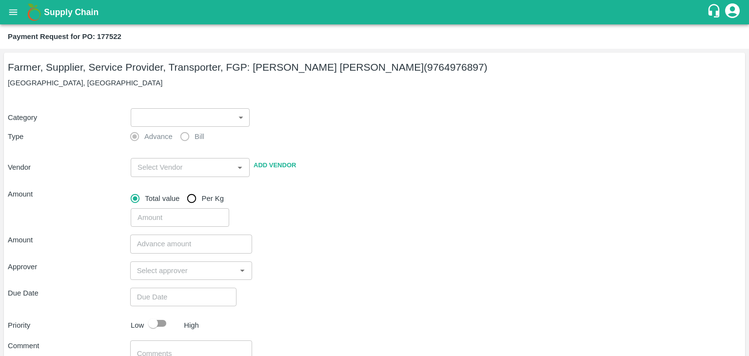
click at [170, 116] on body "Supply Chain Payment Request for PO: 177522 Farmer, Supplier, Service Provider,…" at bounding box center [374, 178] width 749 height 356
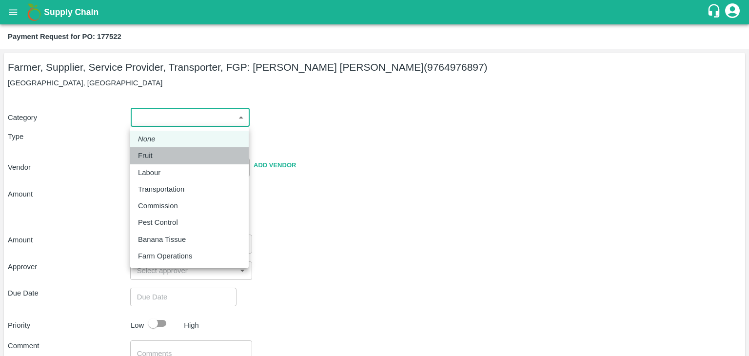
click at [155, 160] on div "Fruit" at bounding box center [148, 155] width 20 height 11
type input "1"
type input "Nagnath Abhiman Khochare - 9764976897(Farmer, Supplier, Service Provider, Trans…"
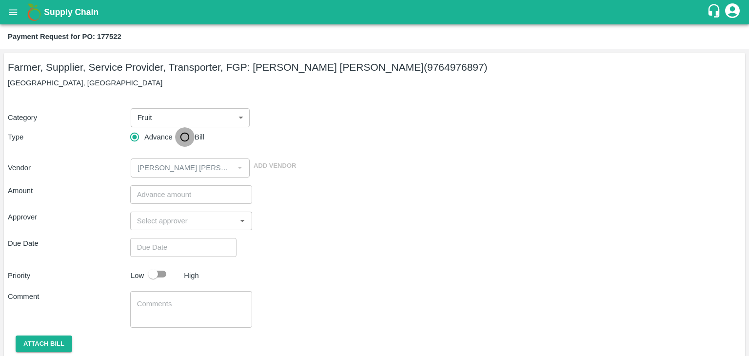
click at [179, 142] on input "Bill" at bounding box center [185, 137] width 20 height 20
radio input "true"
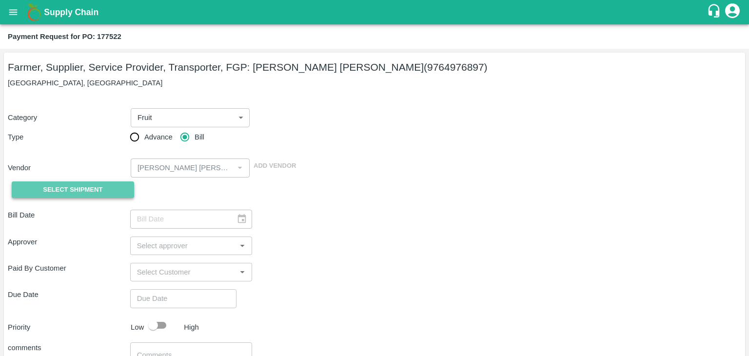
click at [88, 181] on button "Select Shipment" at bounding box center [73, 189] width 122 height 17
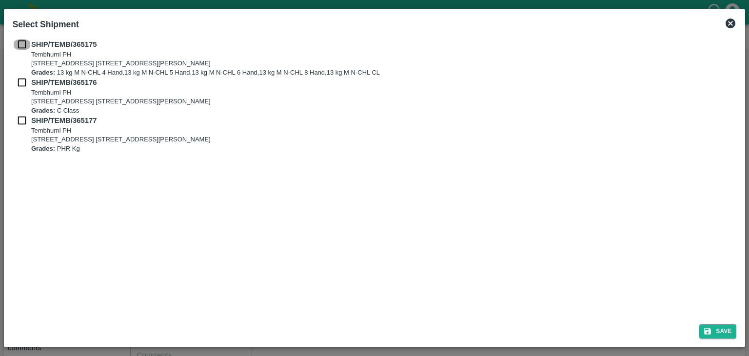
click at [18, 41] on input "checkbox" at bounding box center [22, 44] width 19 height 11
checkbox input "true"
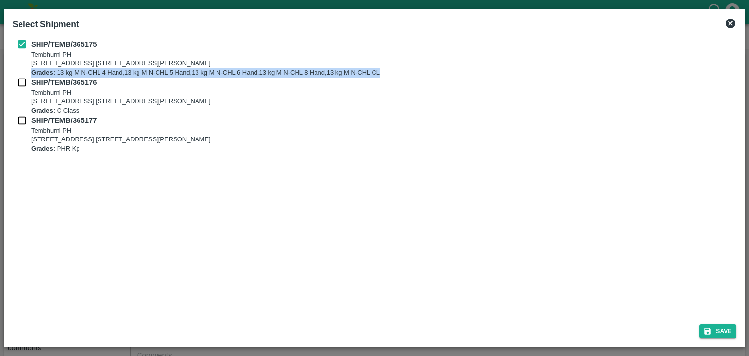
drag, startPoint x: 23, startPoint y: 77, endPoint x: 21, endPoint y: 82, distance: 6.3
click at [21, 82] on div "SHIP/TEMB/365175 Tembhurni PH Tembhurni PH 205, PLOT NO. E-5, YASHSHREE INDUSTR…" at bounding box center [375, 96] width 724 height 114
click at [21, 82] on input "checkbox" at bounding box center [22, 82] width 19 height 11
checkbox input "true"
drag, startPoint x: 20, startPoint y: 120, endPoint x: 242, endPoint y: 231, distance: 247.7
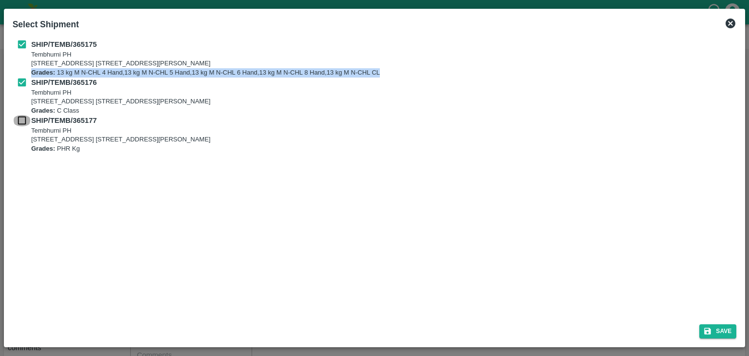
click at [242, 231] on div "SHIP/TEMB/365175 Tembhurni PH Tembhurni PH 205, PLOT NO. E-5, YASHSHREE INDUSTR…" at bounding box center [375, 175] width 732 height 281
drag, startPoint x: 12, startPoint y: 126, endPoint x: 21, endPoint y: 122, distance: 9.4
click at [21, 122] on input "checkbox" at bounding box center [22, 120] width 19 height 11
click at [27, 116] on input "checkbox" at bounding box center [22, 120] width 19 height 11
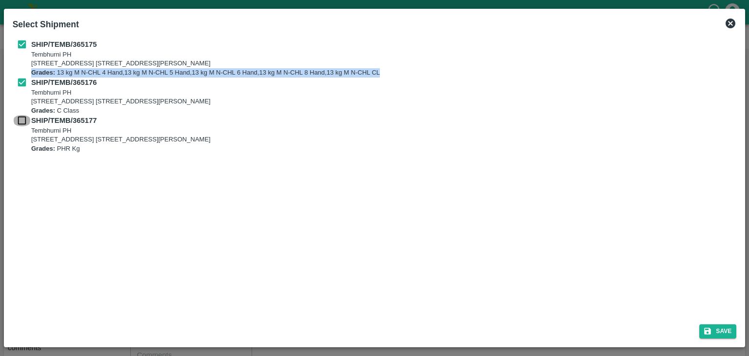
checkbox input "true"
click at [725, 325] on button "Save" at bounding box center [717, 331] width 37 height 14
type input "20/09/2025"
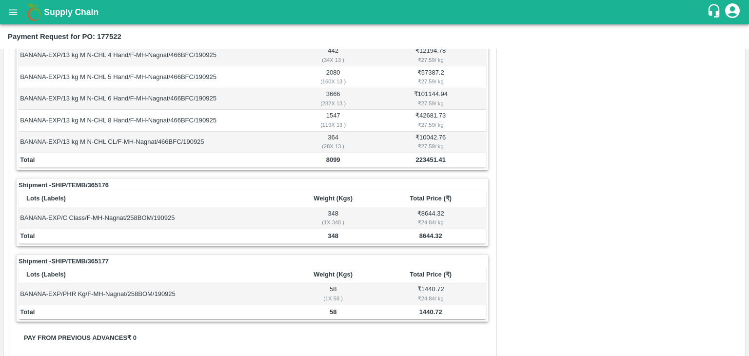
scroll to position [478, 0]
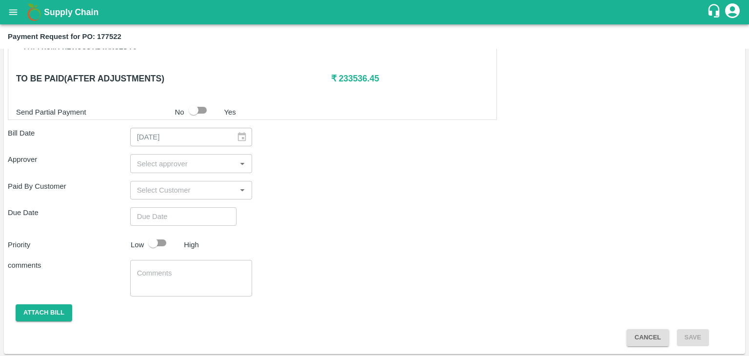
click at [166, 161] on input "input" at bounding box center [183, 163] width 100 height 13
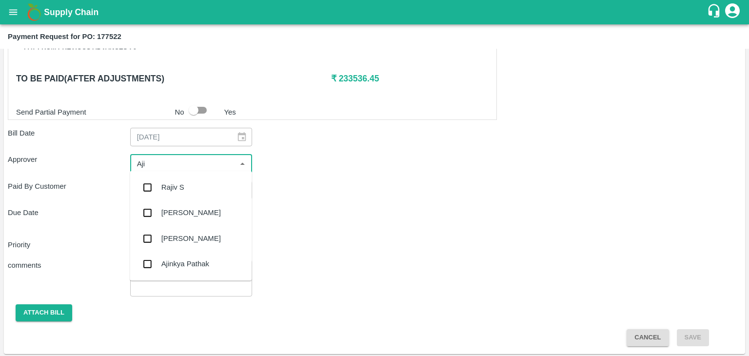
type input "Ajit"
click at [189, 188] on div "[PERSON_NAME]" at bounding box center [191, 187] width 122 height 25
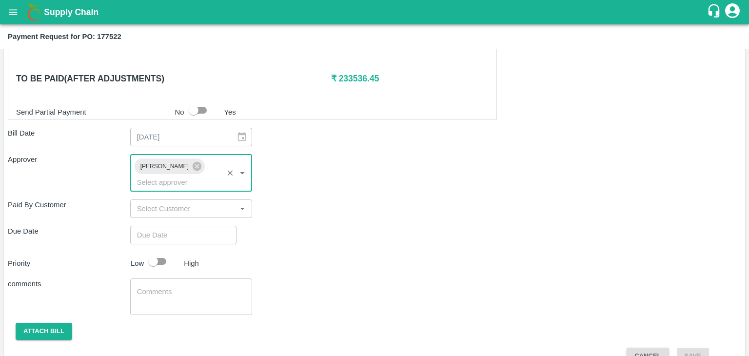
type input "DD/MM/YYYY hh:mm aa"
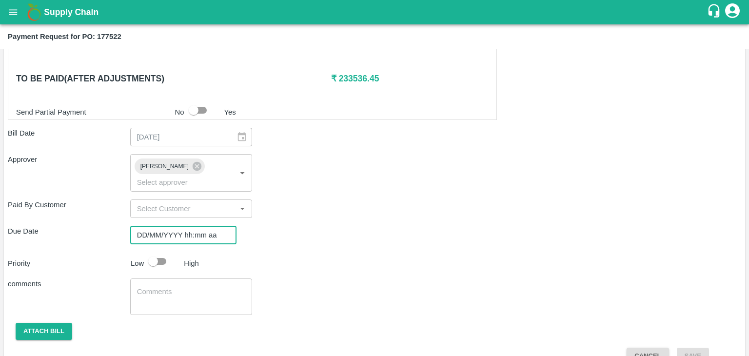
click at [194, 226] on input "DD/MM/YYYY hh:mm aa" at bounding box center [179, 235] width 99 height 19
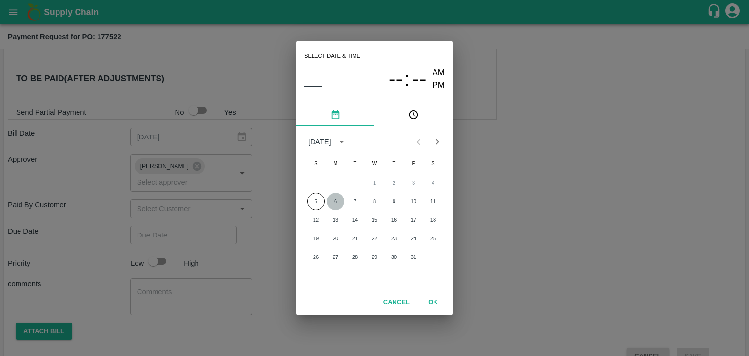
click at [333, 197] on button "6" at bounding box center [336, 202] width 18 height 18
type input "[DATE] 12:00 AM"
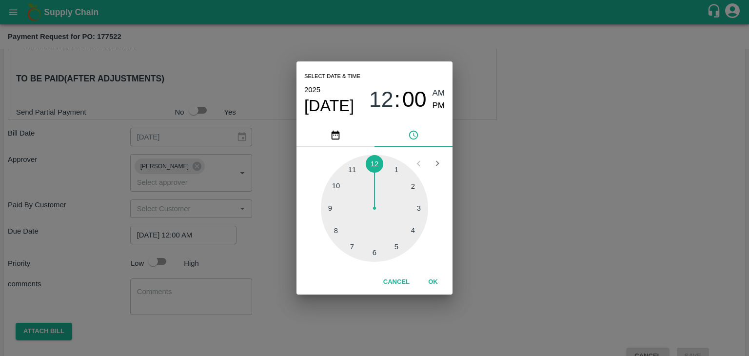
click at [166, 239] on div "Select date & time 2025 Oct 6 12 : 00 AM PM 1 2 3 4 5 6 7 8 9 10 11 12 Cancel OK" at bounding box center [374, 178] width 749 height 356
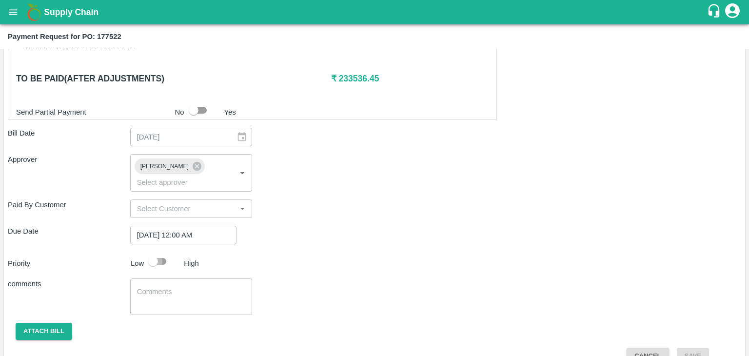
click at [163, 252] on input "checkbox" at bounding box center [153, 261] width 56 height 19
checkbox input "true"
click at [190, 287] on textarea at bounding box center [191, 297] width 109 height 20
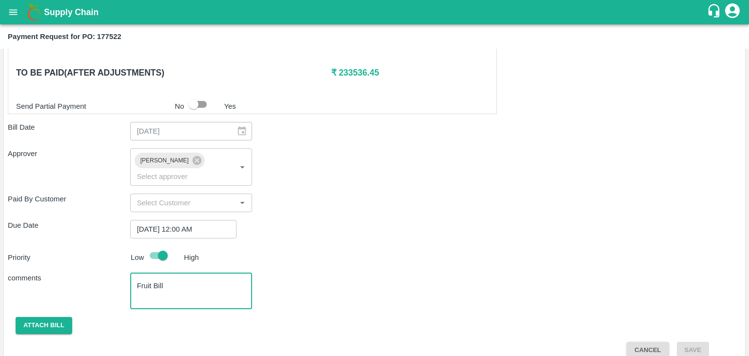
type textarea "Fruit Bill"
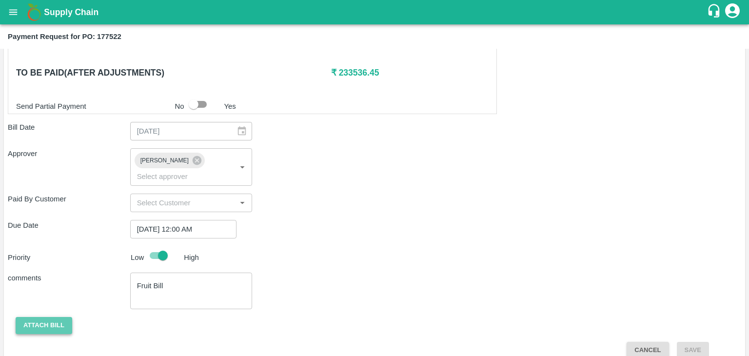
click at [46, 317] on button "Attach bill" at bounding box center [44, 325] width 57 height 17
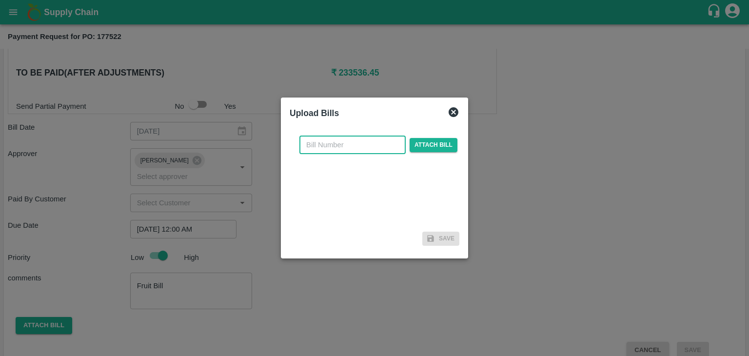
click at [361, 146] on input "text" at bounding box center [352, 145] width 106 height 19
type input "NK 418"
click at [418, 141] on span "Attach bill" at bounding box center [434, 145] width 48 height 14
click at [0, 0] on input "Attach bill" at bounding box center [0, 0] width 0 height 0
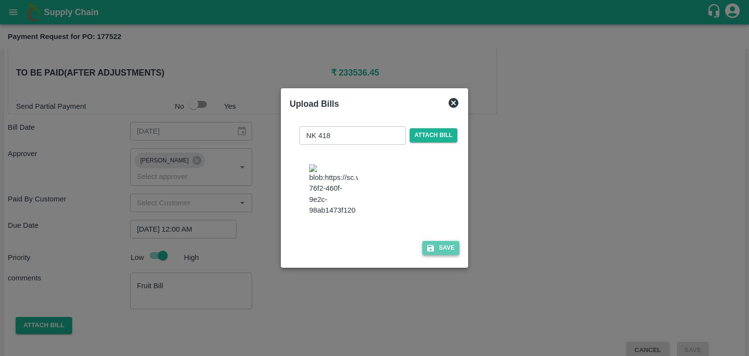
click at [436, 250] on button "Save" at bounding box center [440, 248] width 37 height 14
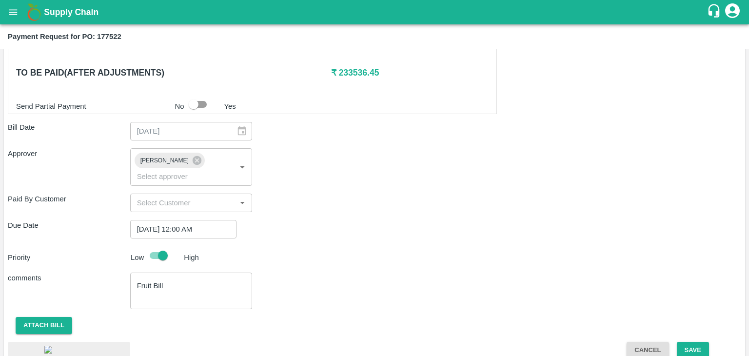
scroll to position [548, 0]
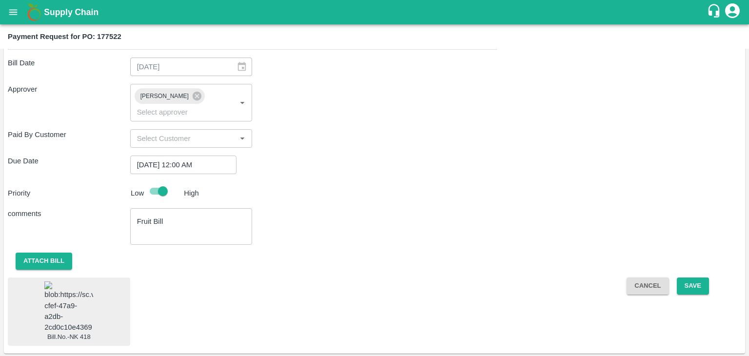
click at [673, 282] on span "Cancel" at bounding box center [648, 286] width 58 height 8
click at [689, 277] on button "Save" at bounding box center [693, 285] width 32 height 17
